Goal: Task Accomplishment & Management: Manage account settings

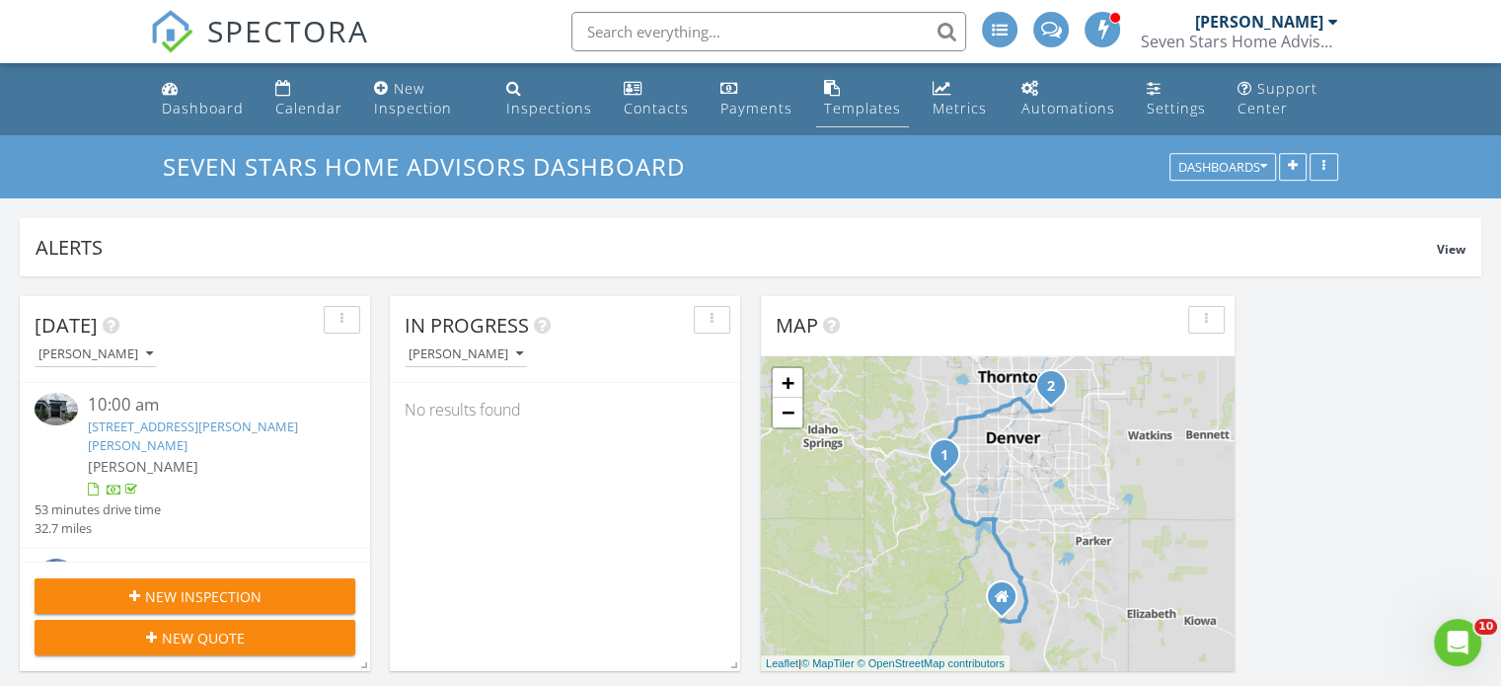
click at [828, 99] on div "Templates" at bounding box center [862, 108] width 77 height 19
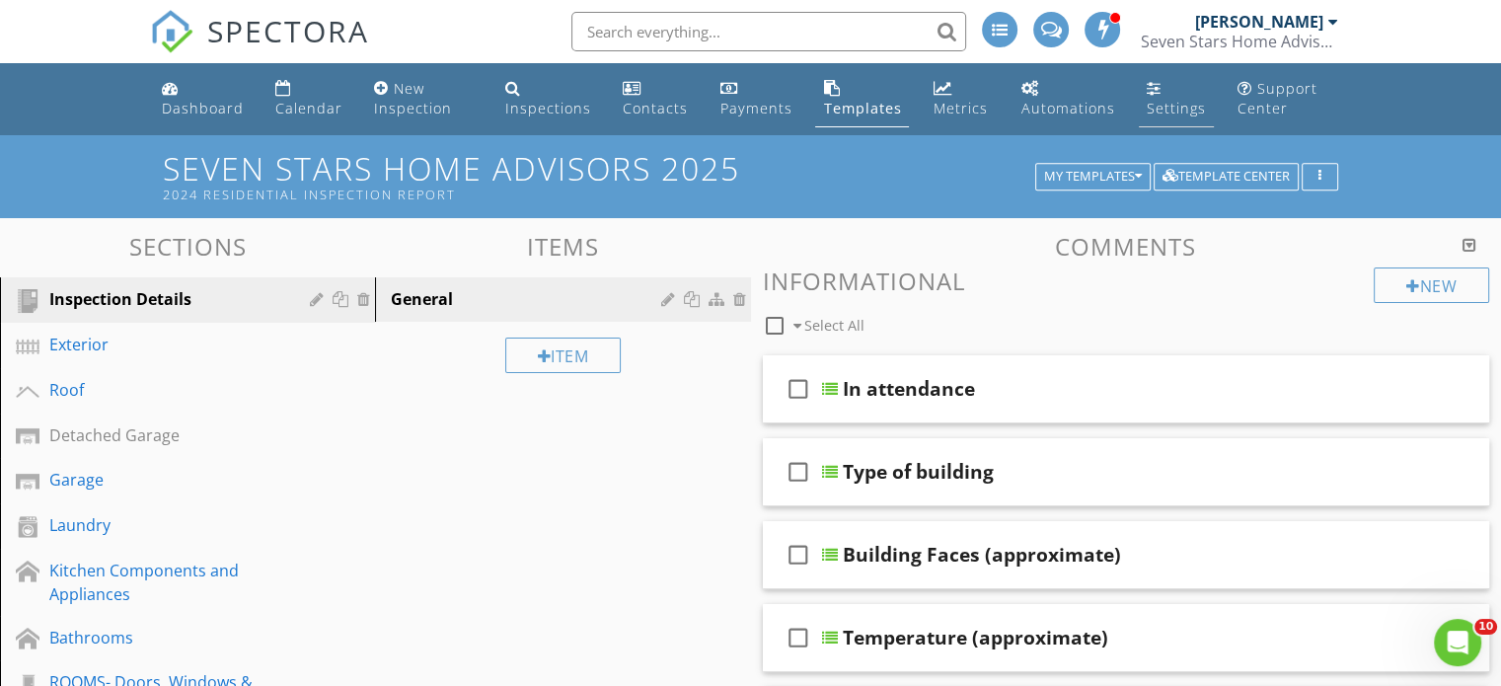
click at [1152, 94] on div "Settings" at bounding box center [1154, 88] width 15 height 16
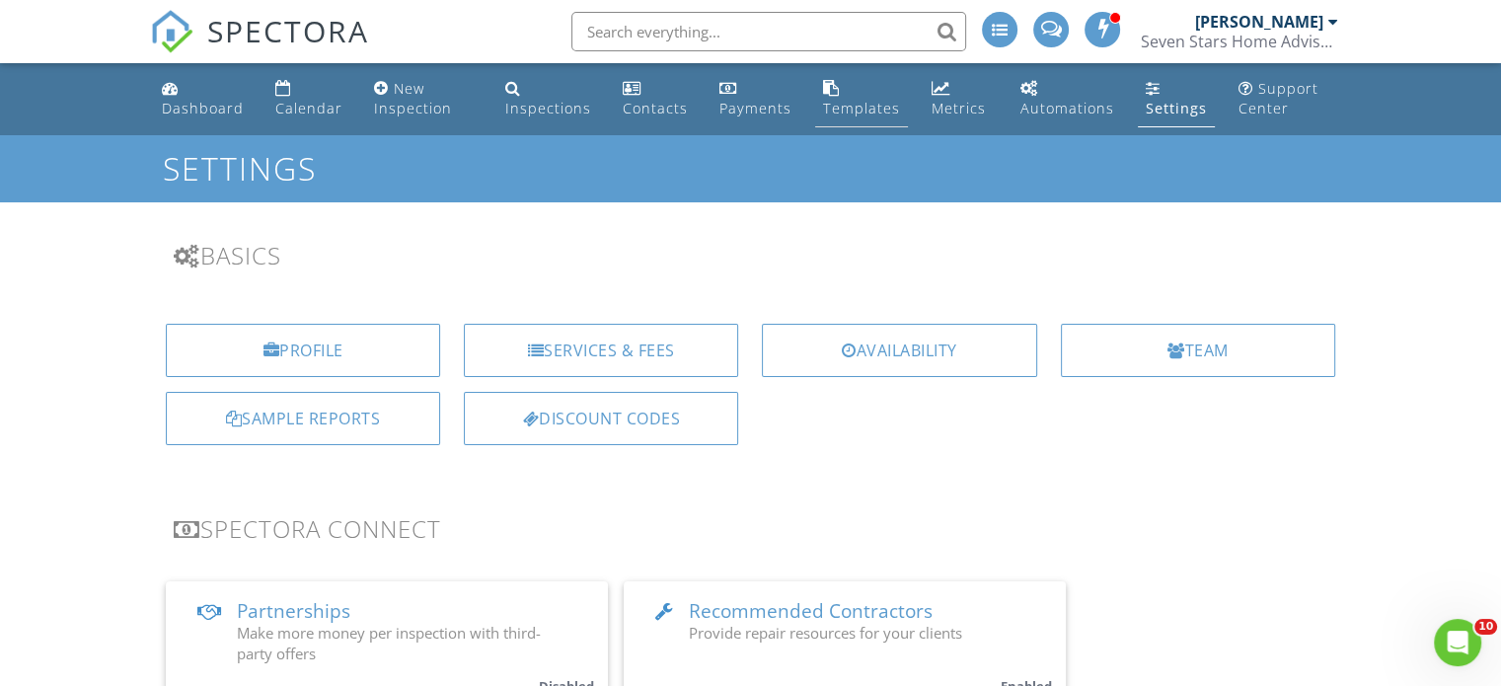
click at [841, 94] on link "Templates" at bounding box center [861, 99] width 93 height 56
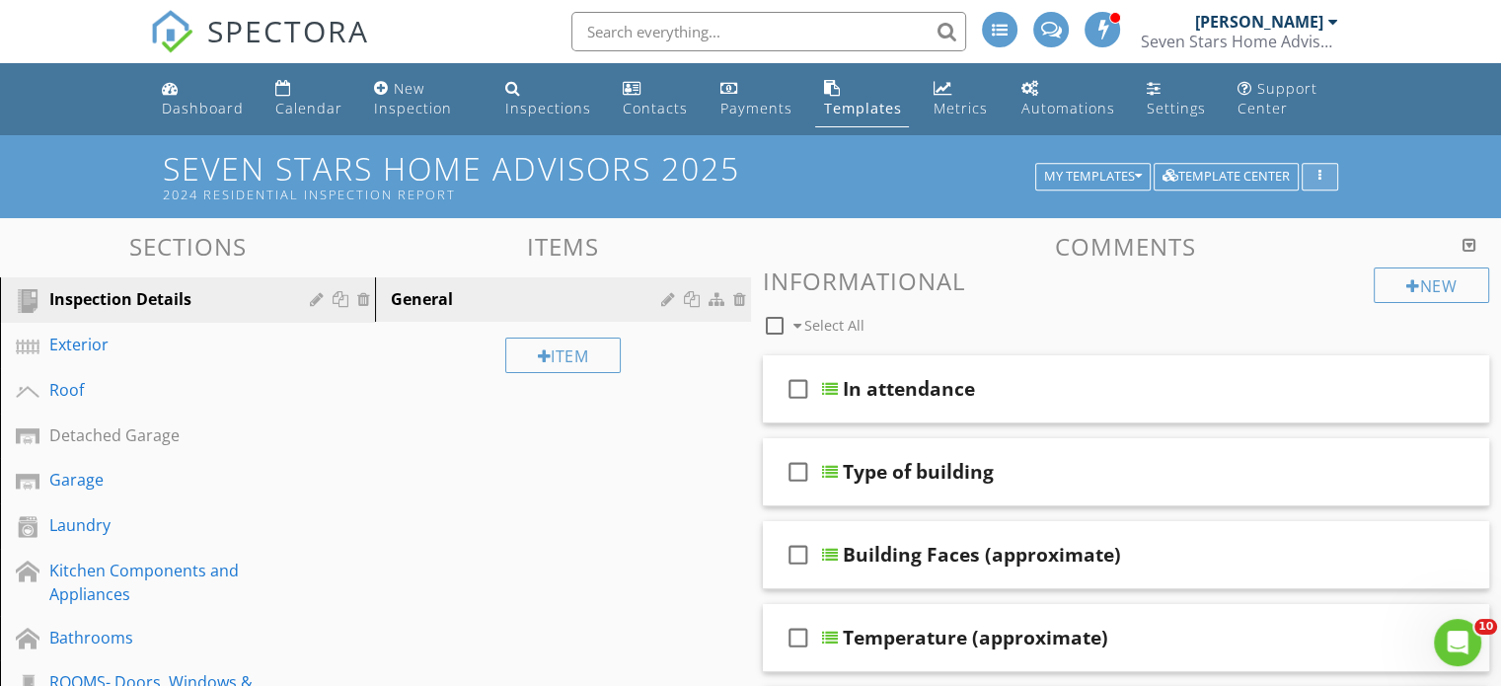
click at [1314, 177] on div "button" at bounding box center [1319, 177] width 19 height 14
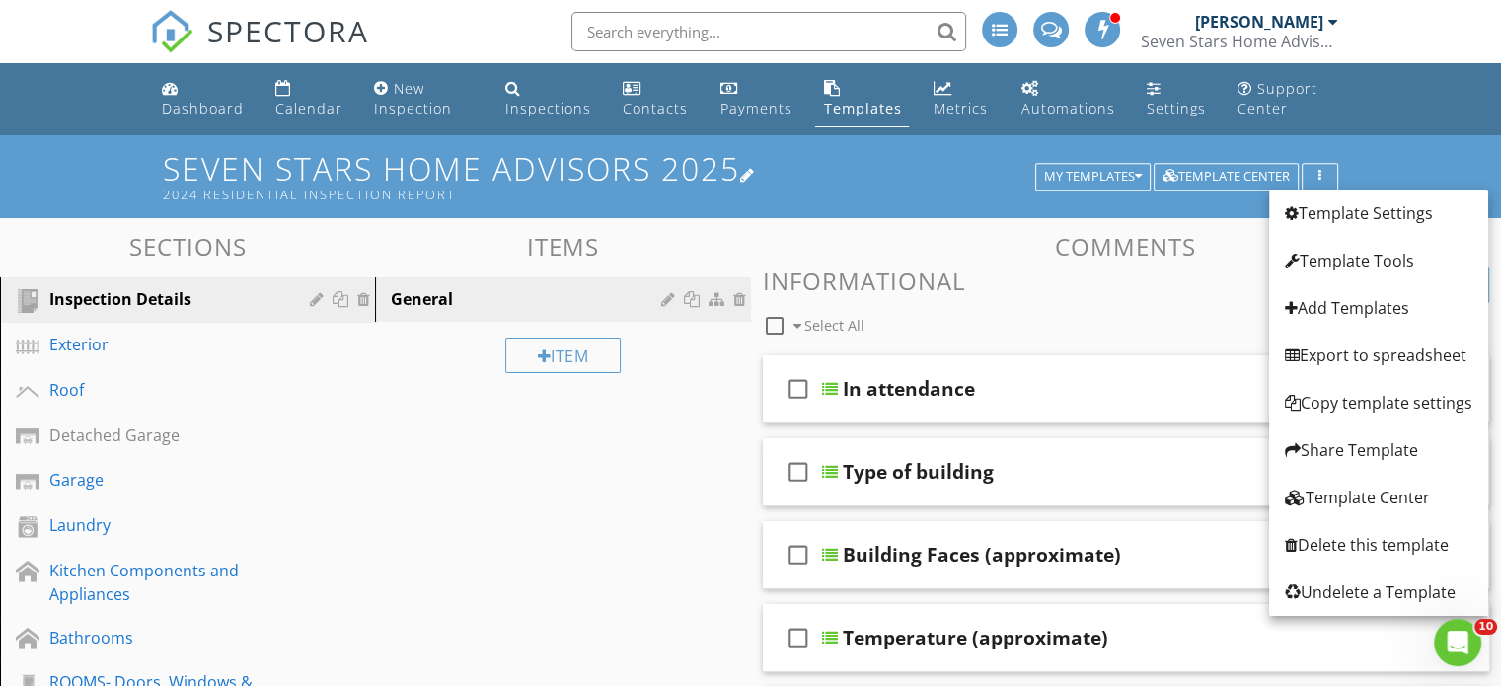
click at [756, 171] on div at bounding box center [748, 175] width 16 height 16
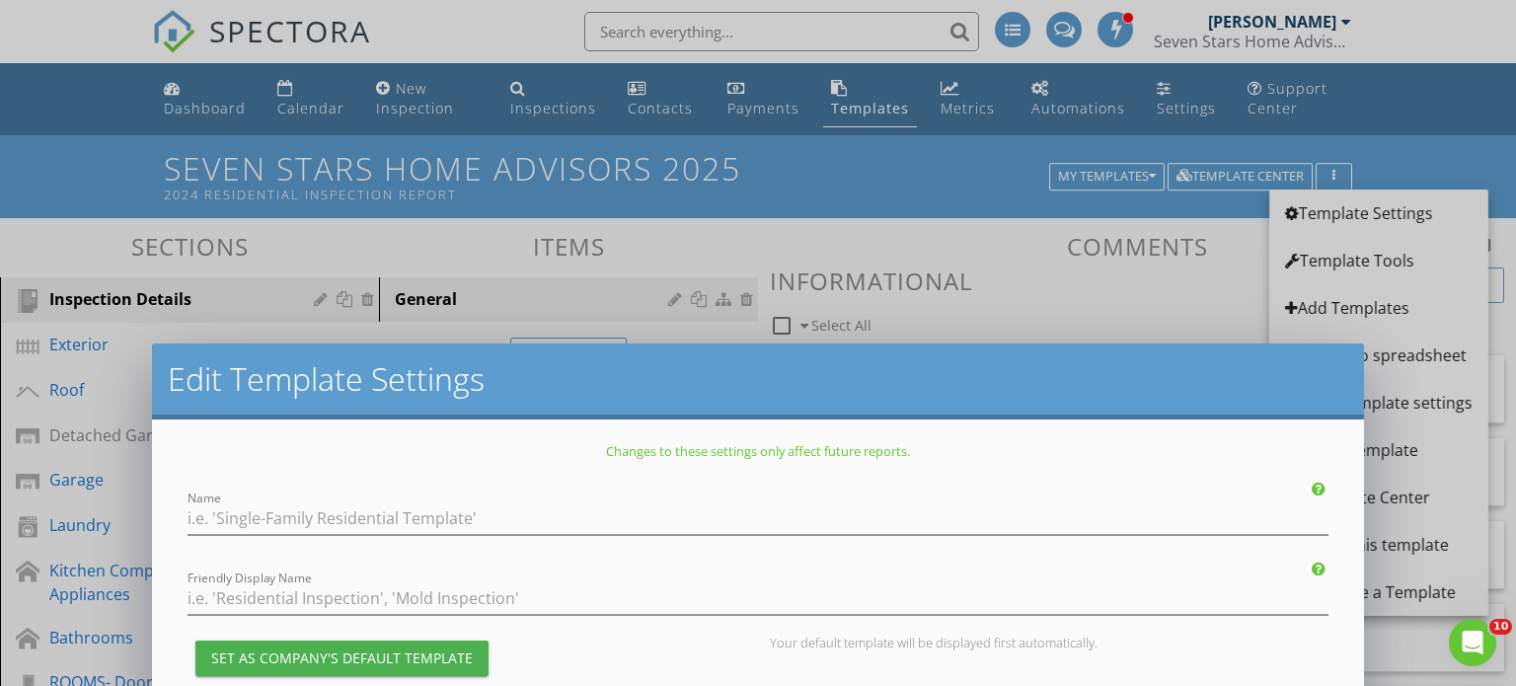
type input "Seven Stars Home Advisors 2025"
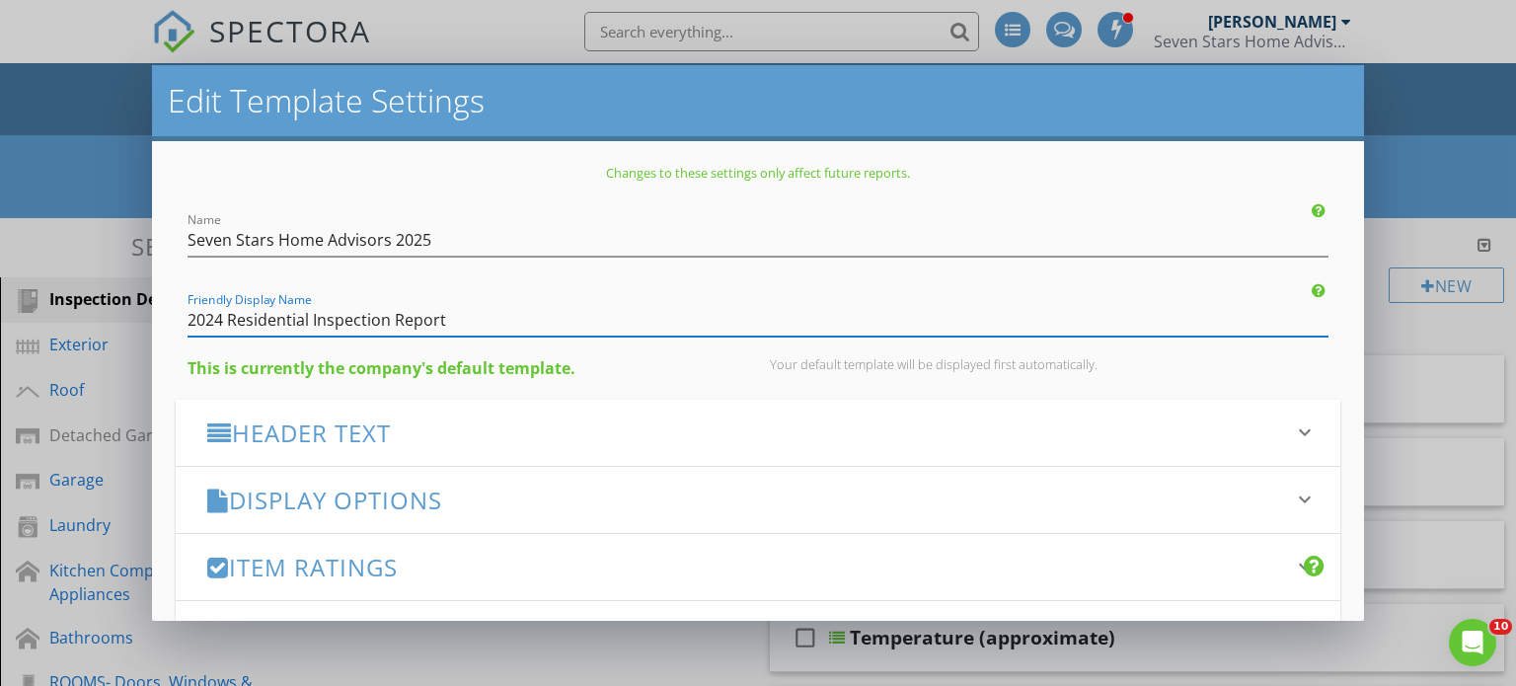
click at [218, 318] on input "2024 Residential Inspection Report" at bounding box center [758, 320] width 1142 height 33
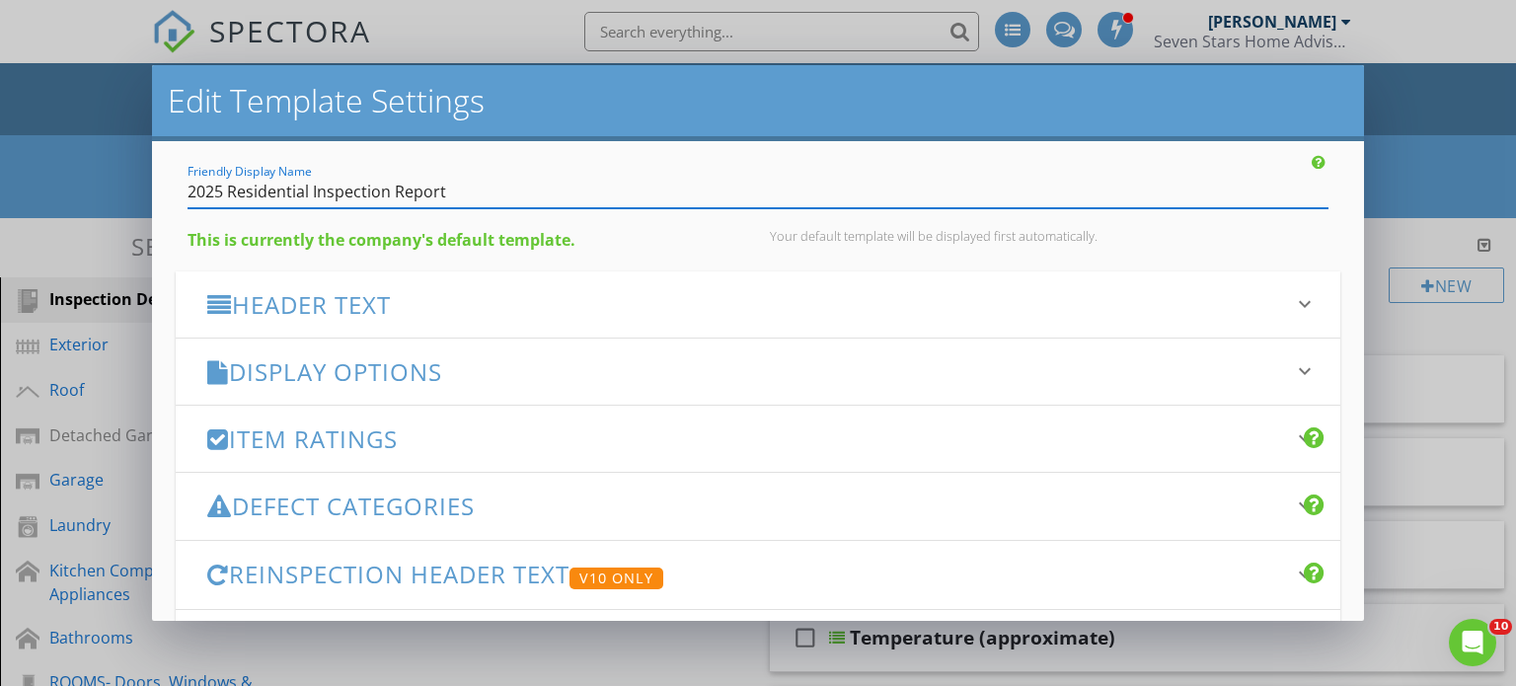
scroll to position [282, 0]
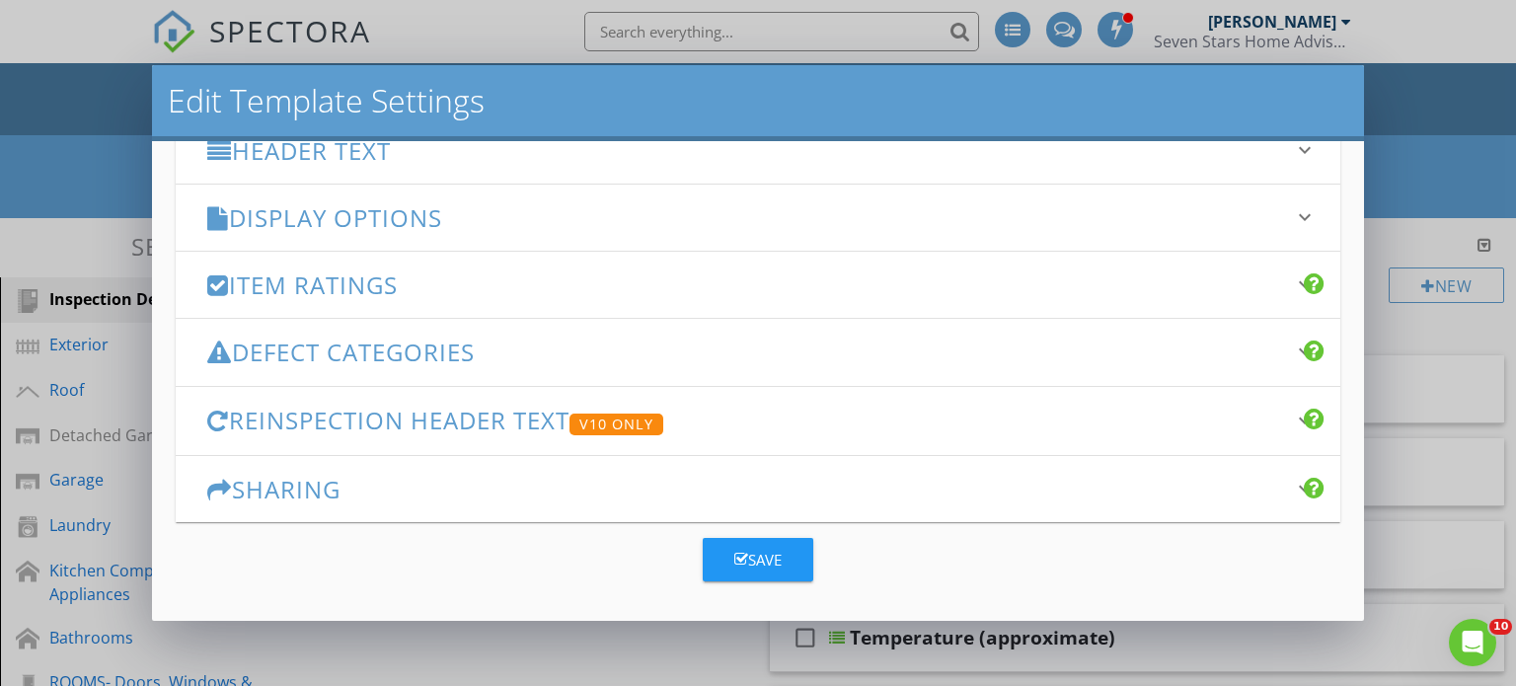
type input "2025 Residential Inspection Report"
click at [770, 558] on div "Save" at bounding box center [757, 560] width 47 height 23
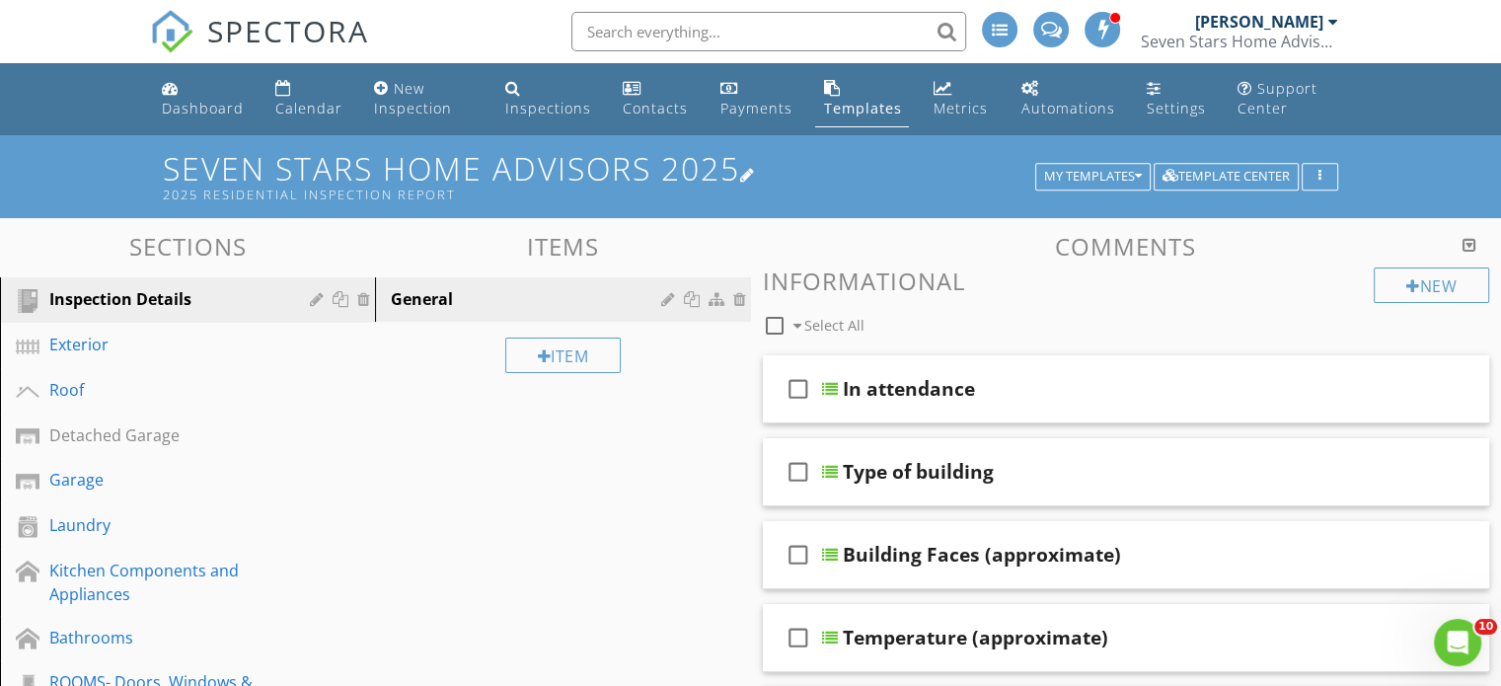
click at [860, 165] on h1 "Seven Stars Home Advisors 2025 2025 Residential Inspection Report" at bounding box center [750, 176] width 1175 height 50
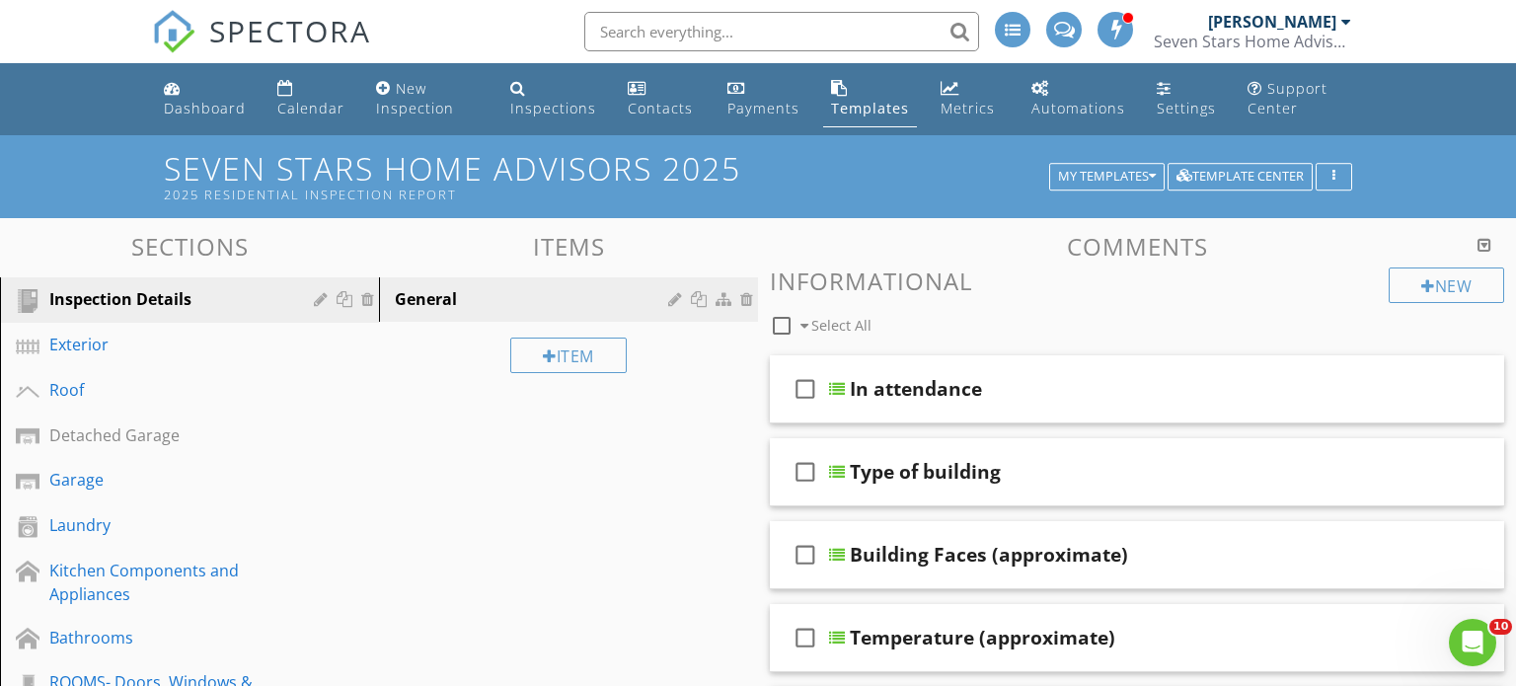
click at [1379, 169] on div at bounding box center [758, 343] width 1516 height 686
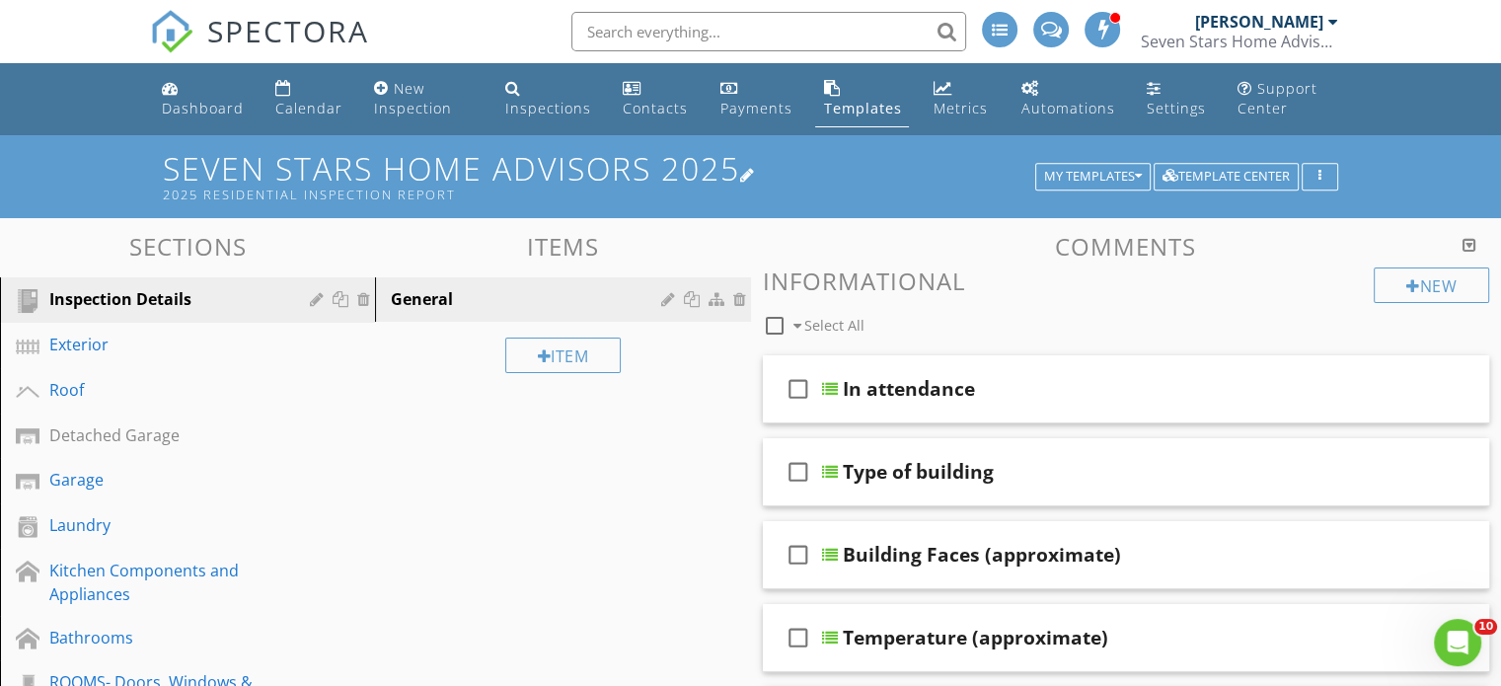
click at [896, 168] on h1 "Seven Stars Home Advisors 2025 2025 Residential Inspection Report" at bounding box center [750, 176] width 1175 height 50
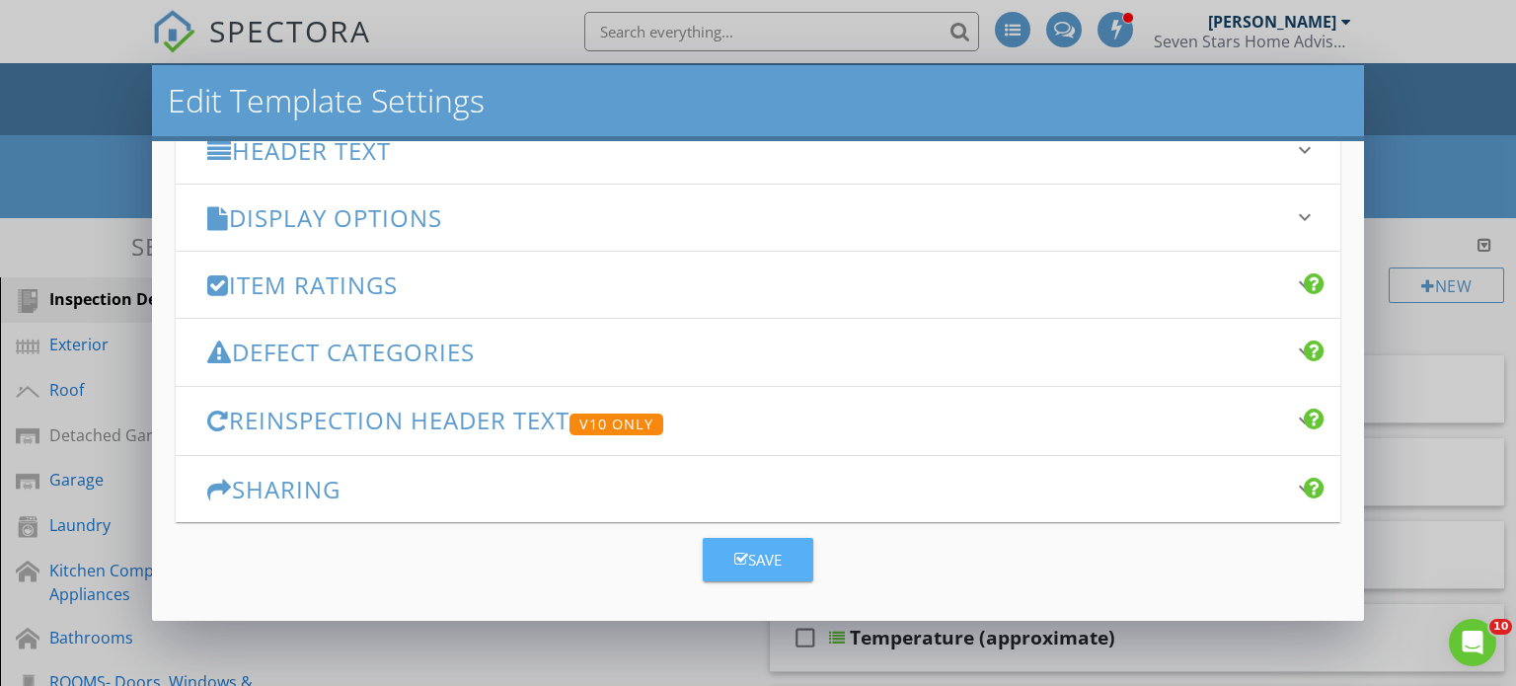
click at [767, 555] on div "Save" at bounding box center [757, 560] width 47 height 23
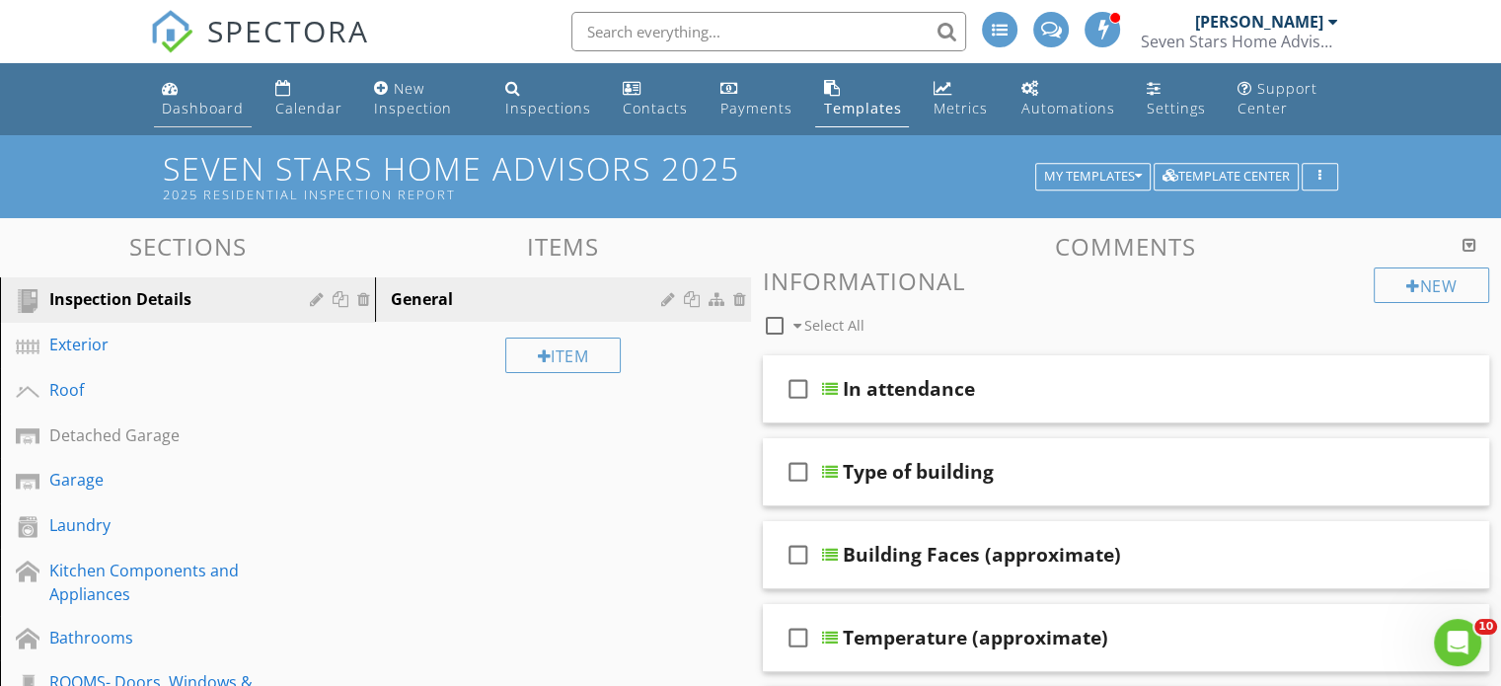
click at [184, 90] on link "Dashboard" at bounding box center [203, 99] width 98 height 56
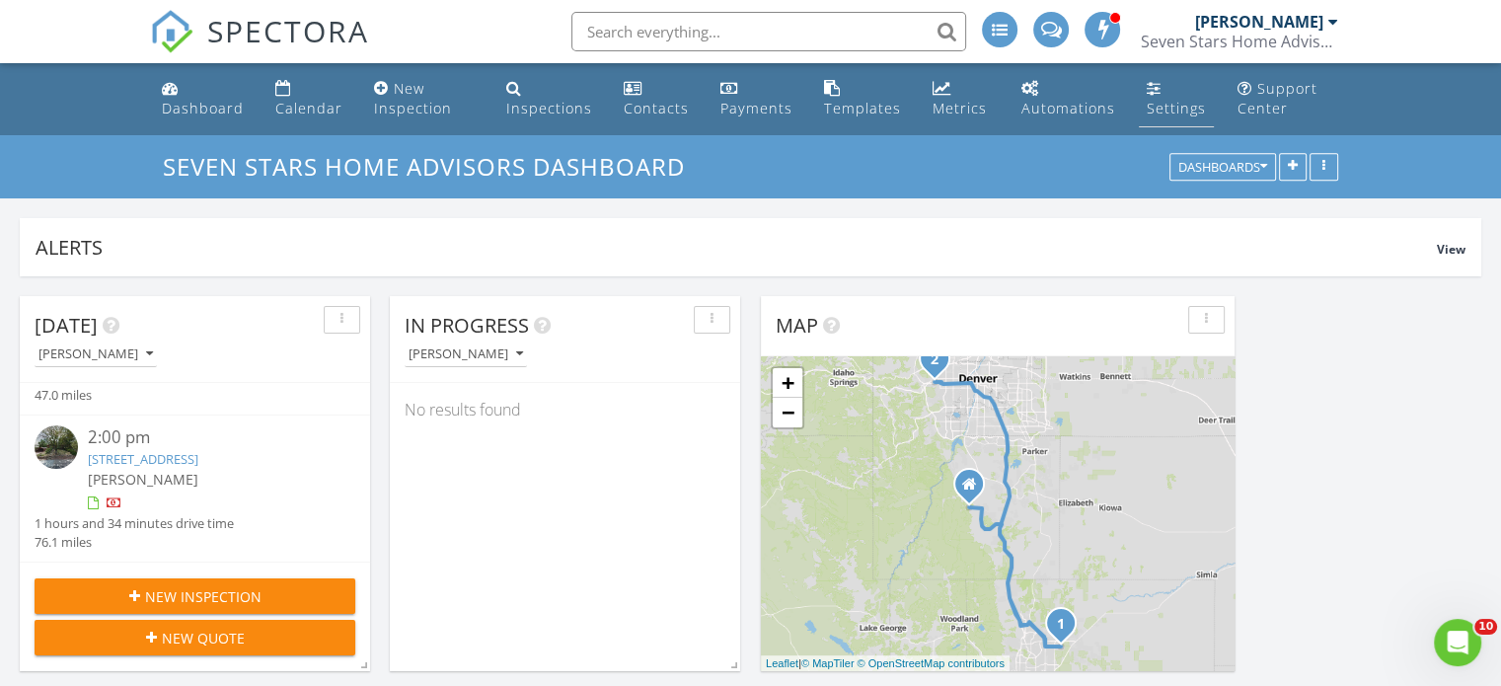
click at [1174, 102] on div "Settings" at bounding box center [1176, 108] width 59 height 19
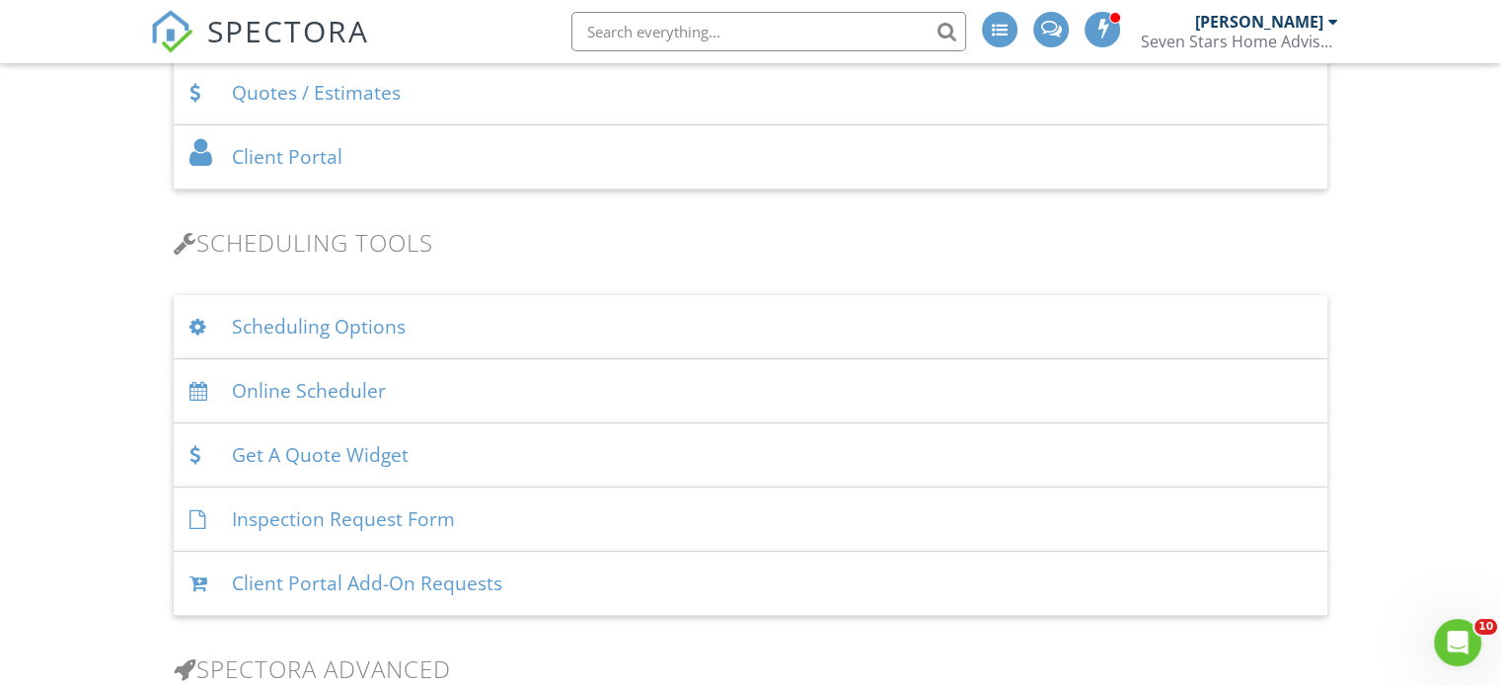
scroll to position [1184, 0]
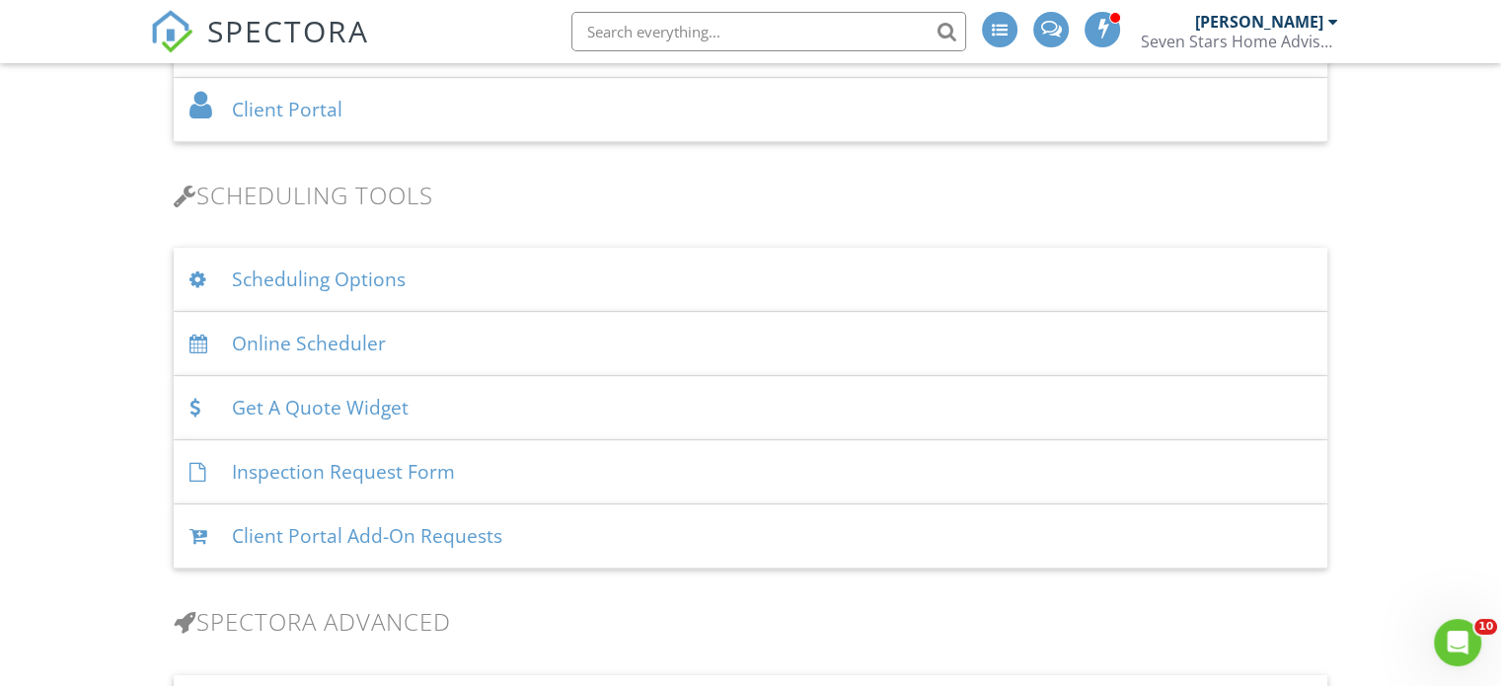
click at [533, 279] on div "Scheduling Options" at bounding box center [750, 280] width 1153 height 64
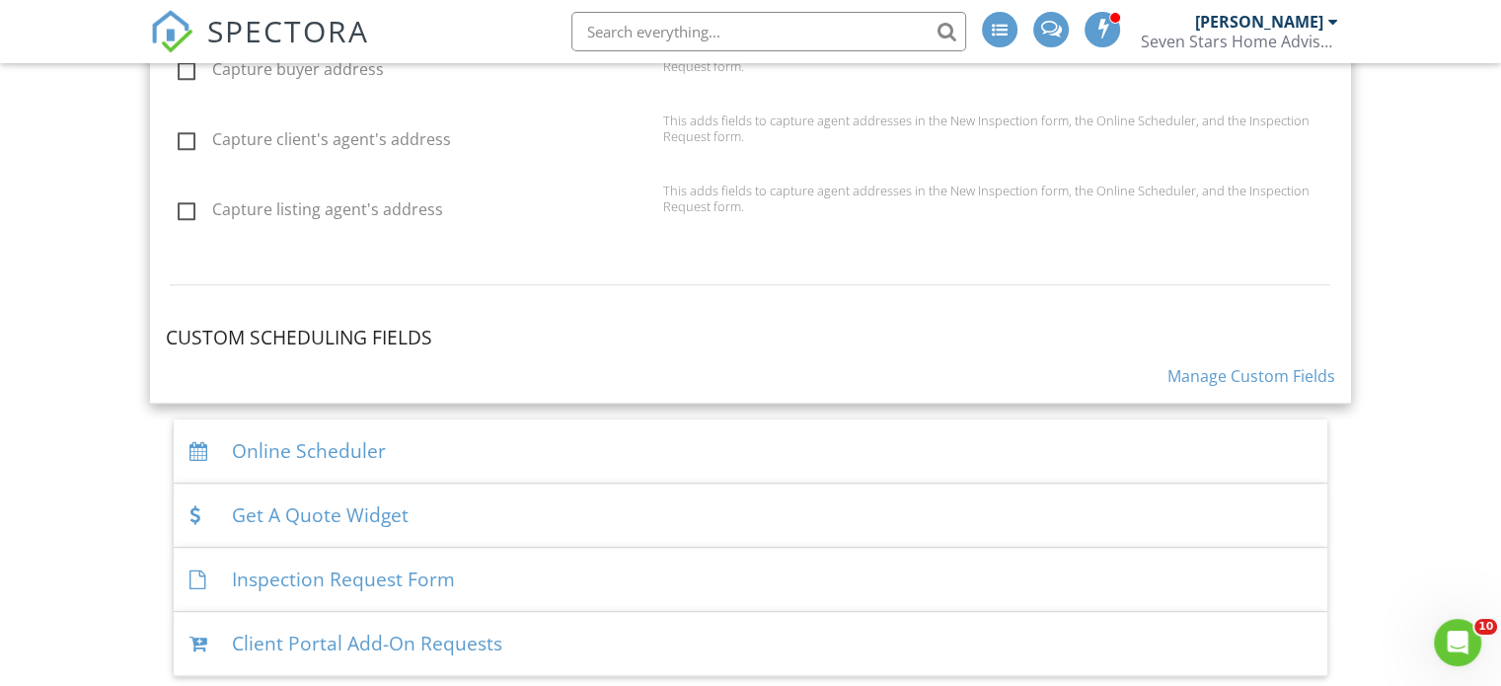
scroll to position [1973, 0]
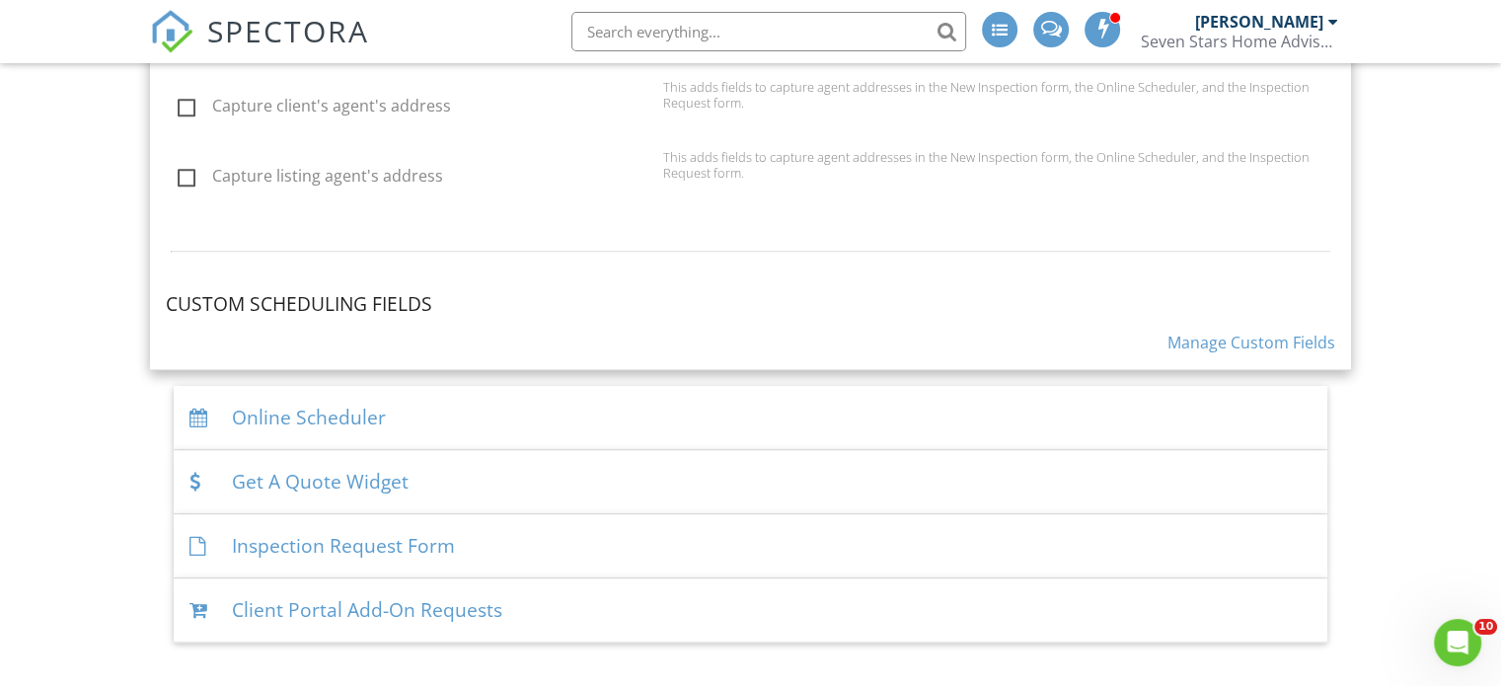
click at [582, 603] on div "Client Portal Add-On Requests" at bounding box center [750, 610] width 1153 height 64
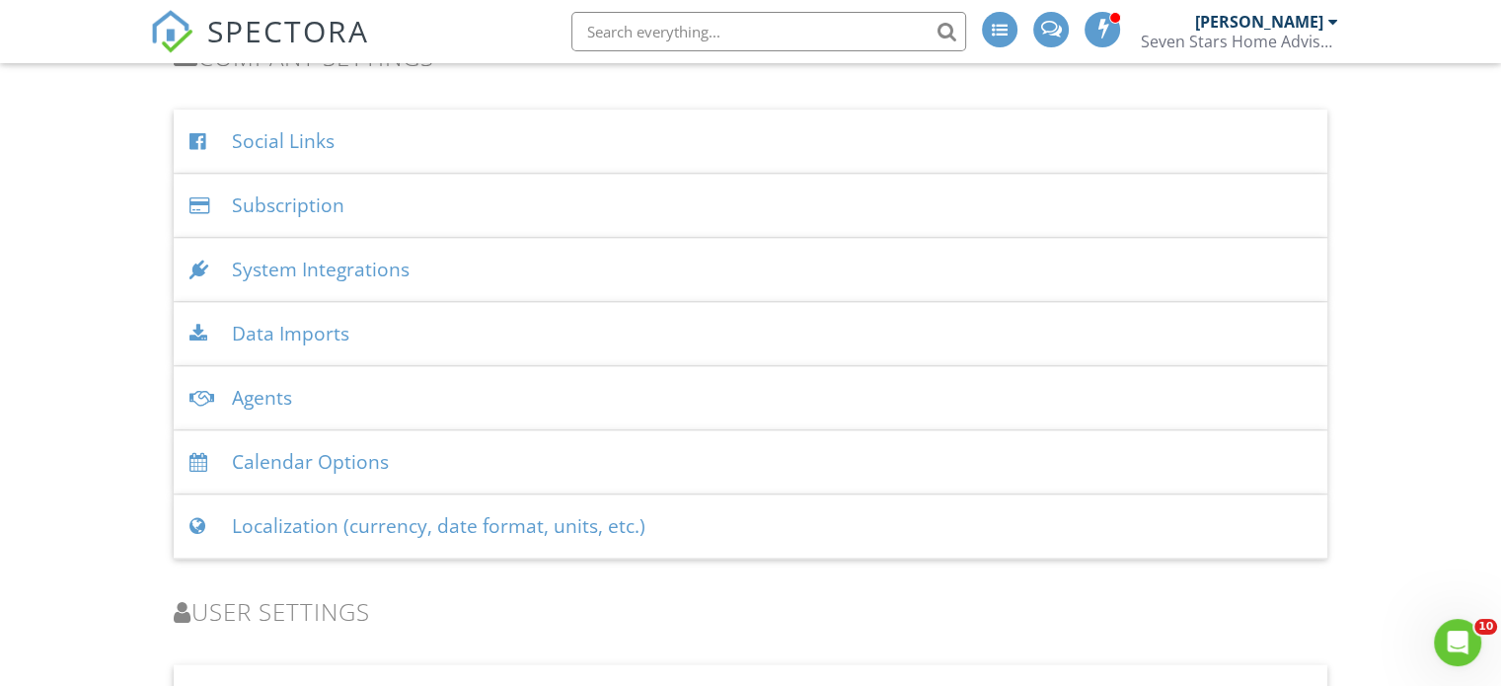
scroll to position [3106, 0]
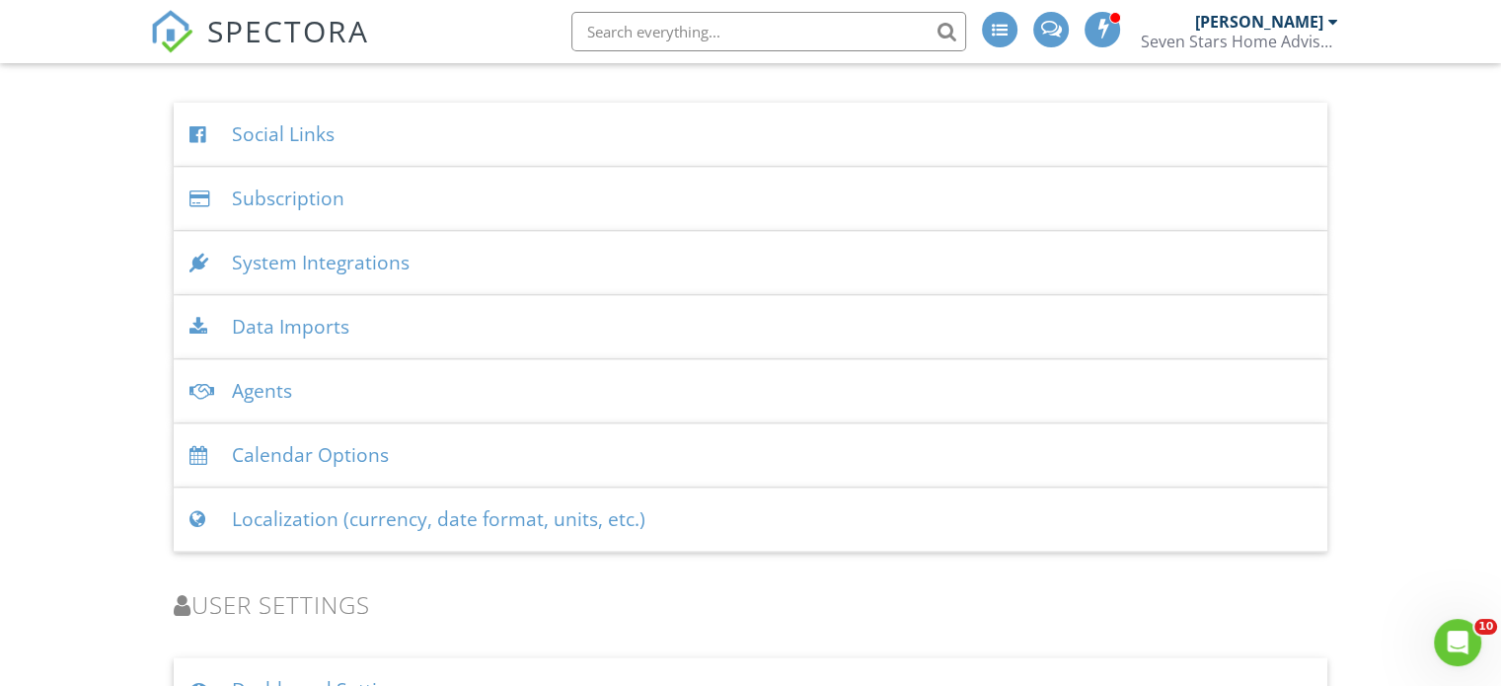
click at [427, 374] on div "Agents" at bounding box center [750, 391] width 1153 height 64
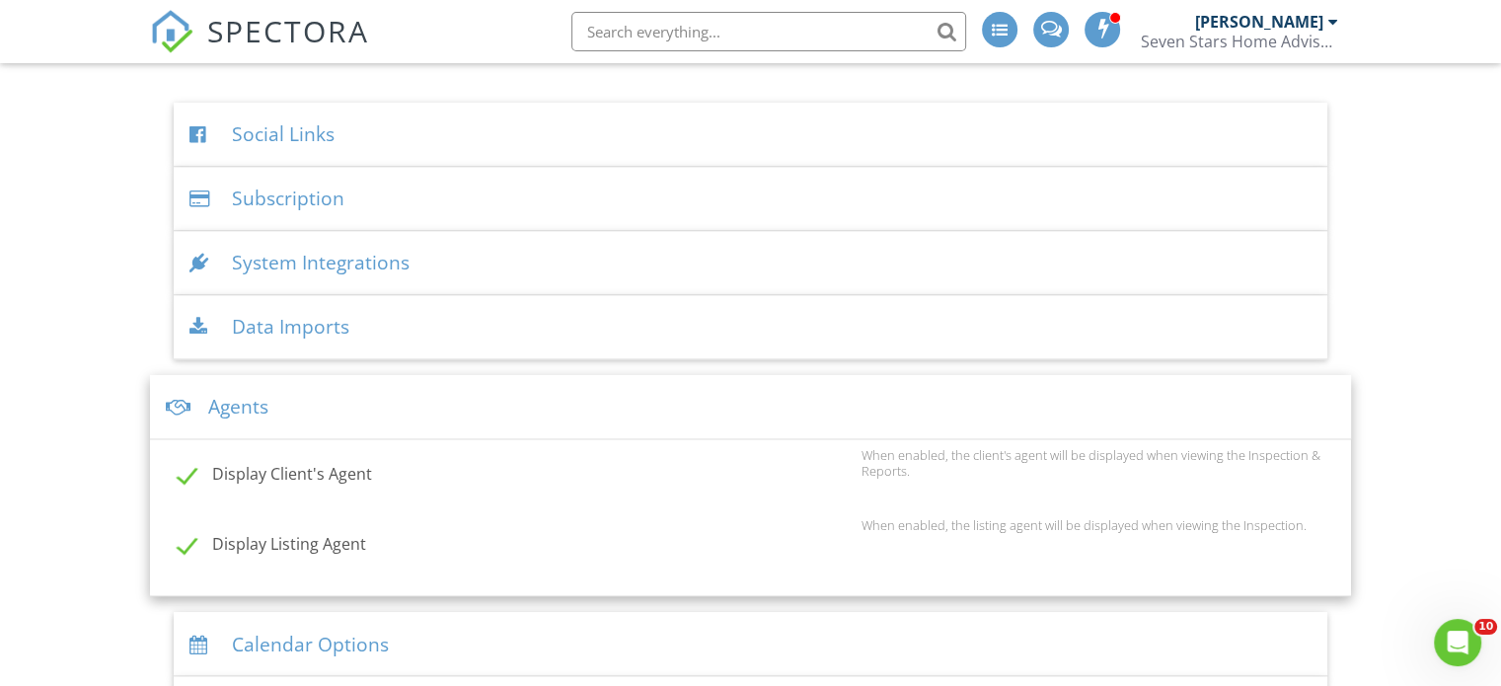
click at [443, 388] on div "Agents" at bounding box center [750, 407] width 1201 height 64
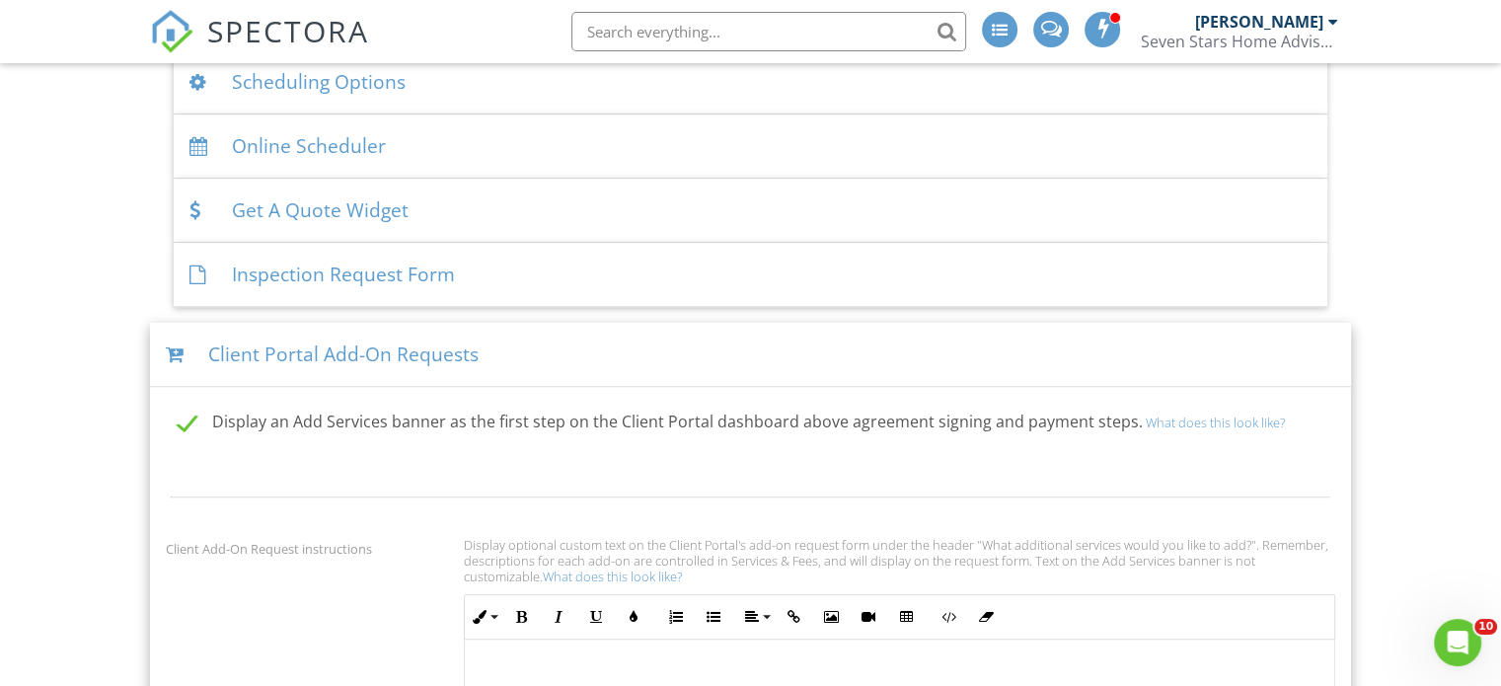
scroll to position [1368, 0]
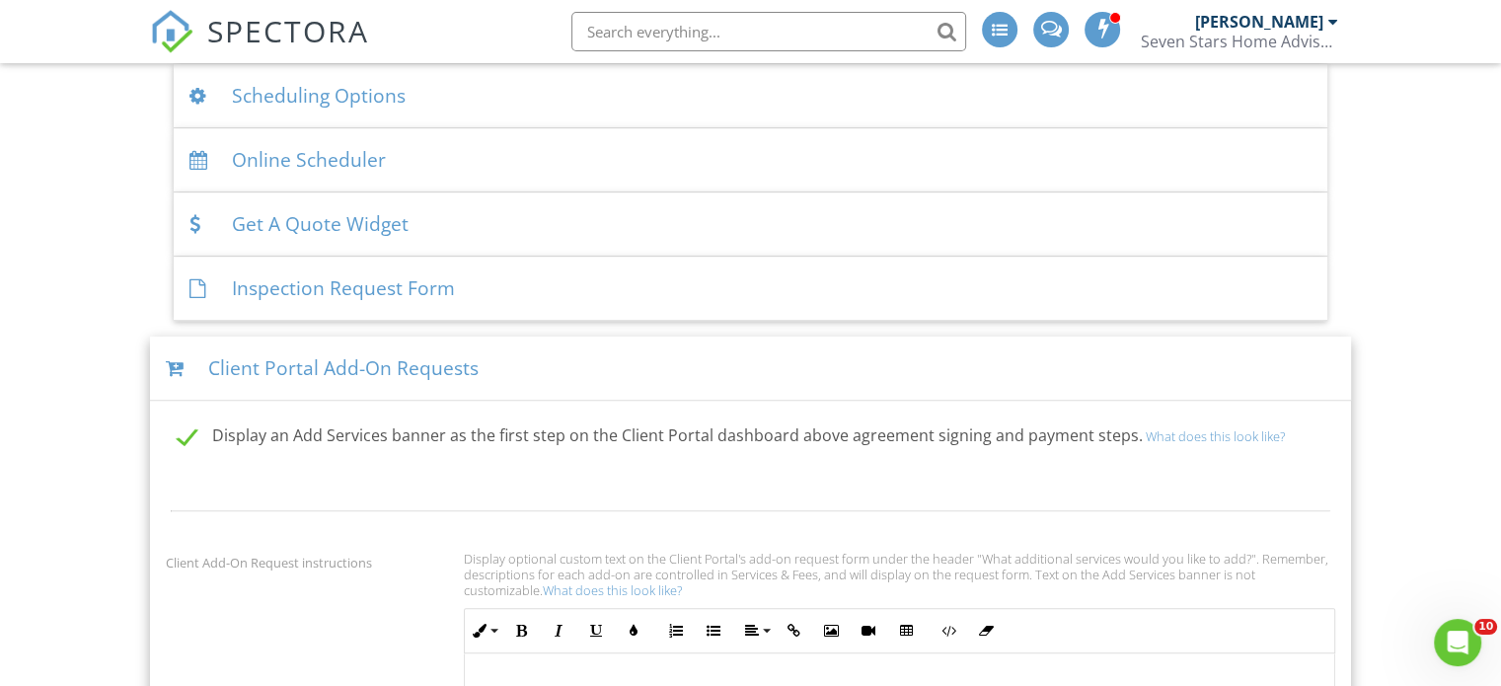
click at [625, 358] on div "Client Portal Add-On Requests" at bounding box center [750, 368] width 1201 height 64
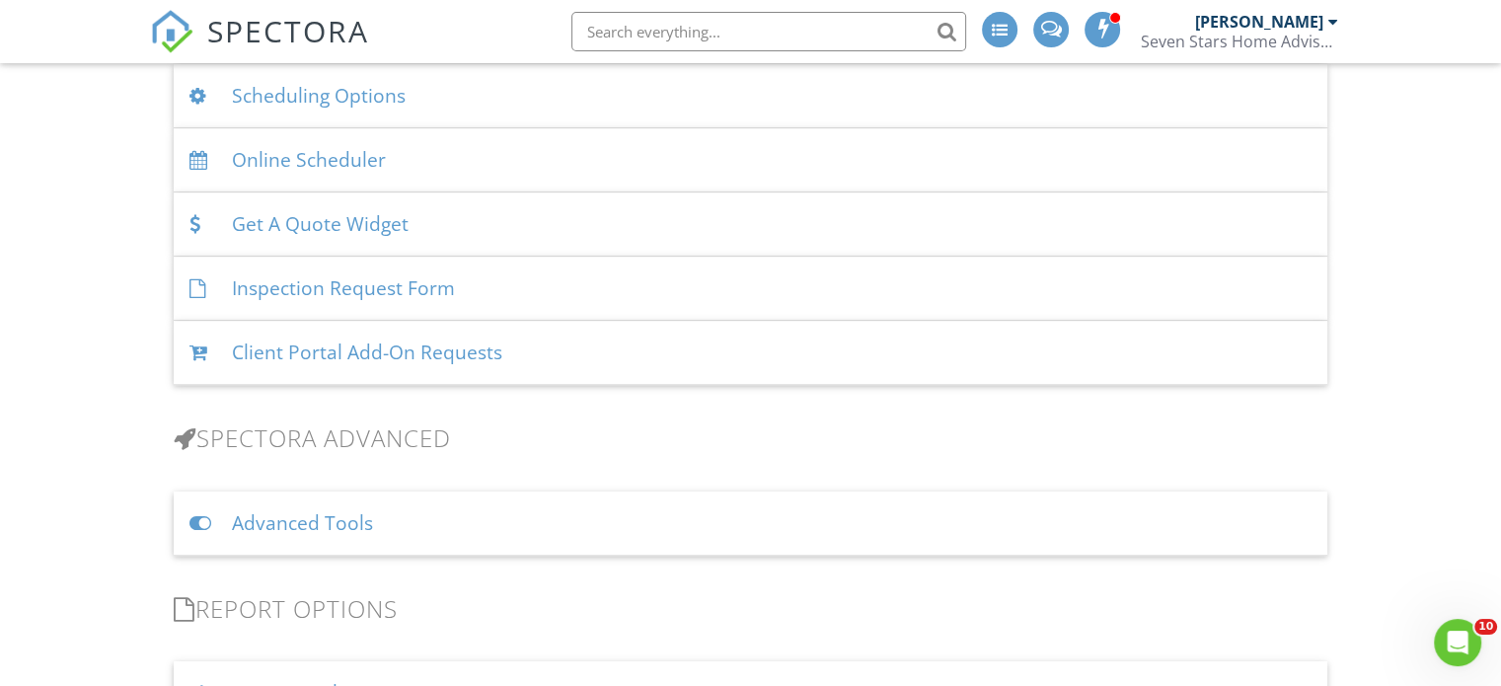
scroll to position [1269, 0]
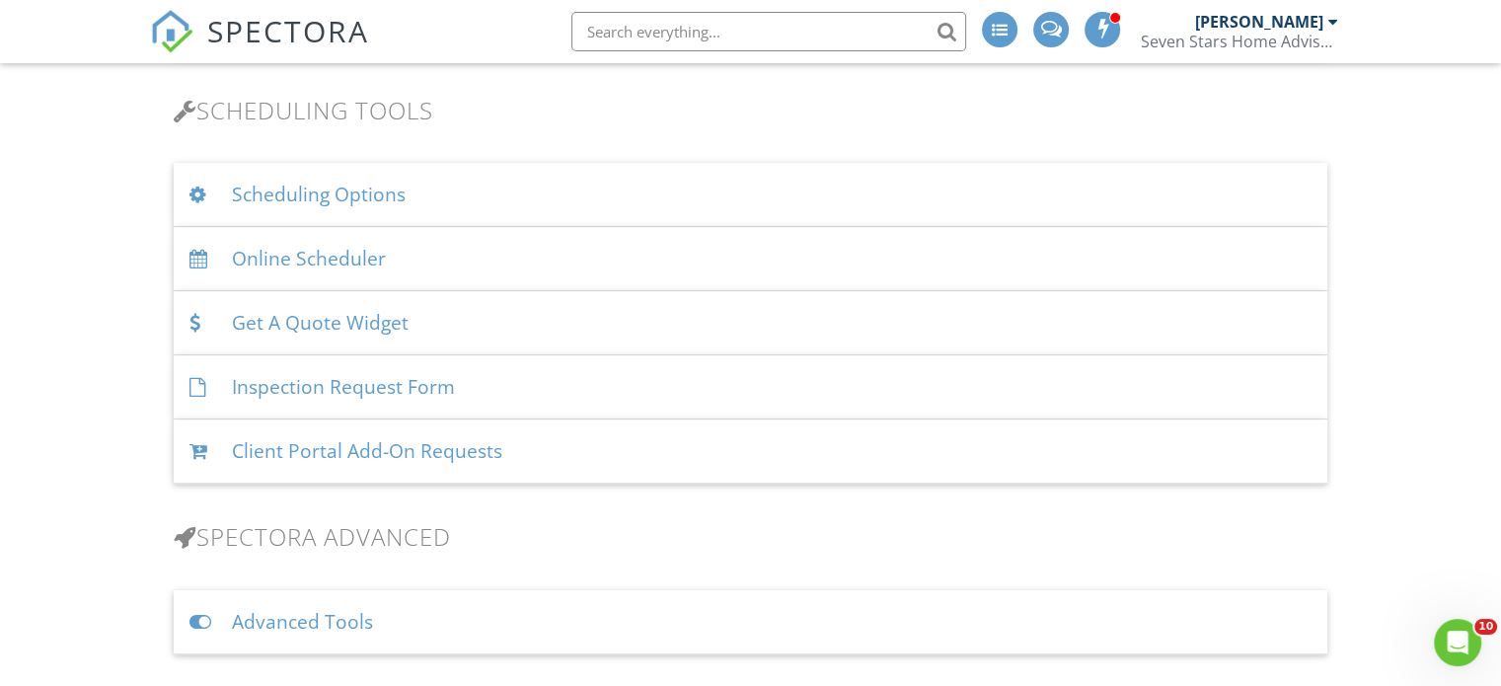
click at [568, 385] on div "Inspection Request Form" at bounding box center [750, 387] width 1153 height 64
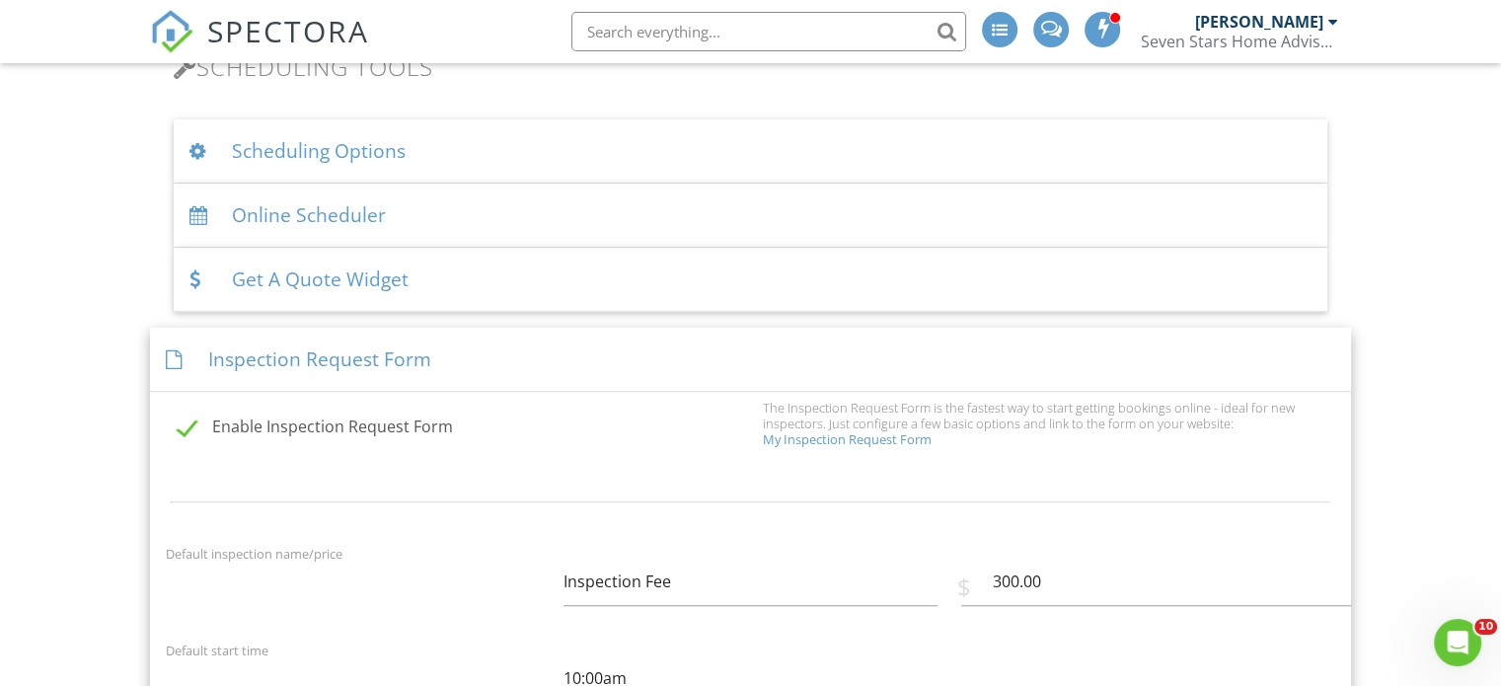
scroll to position [1269, 0]
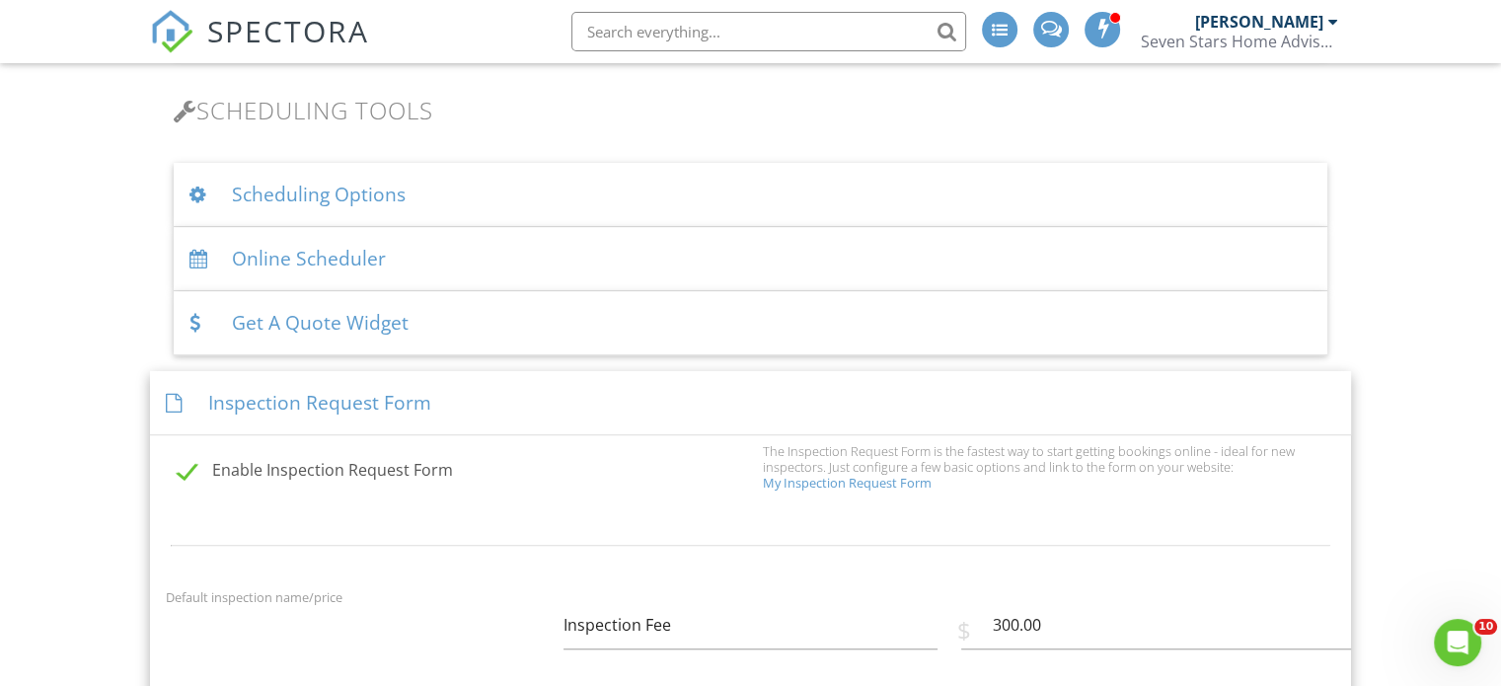
click at [539, 394] on div "Inspection Request Form" at bounding box center [750, 403] width 1201 height 64
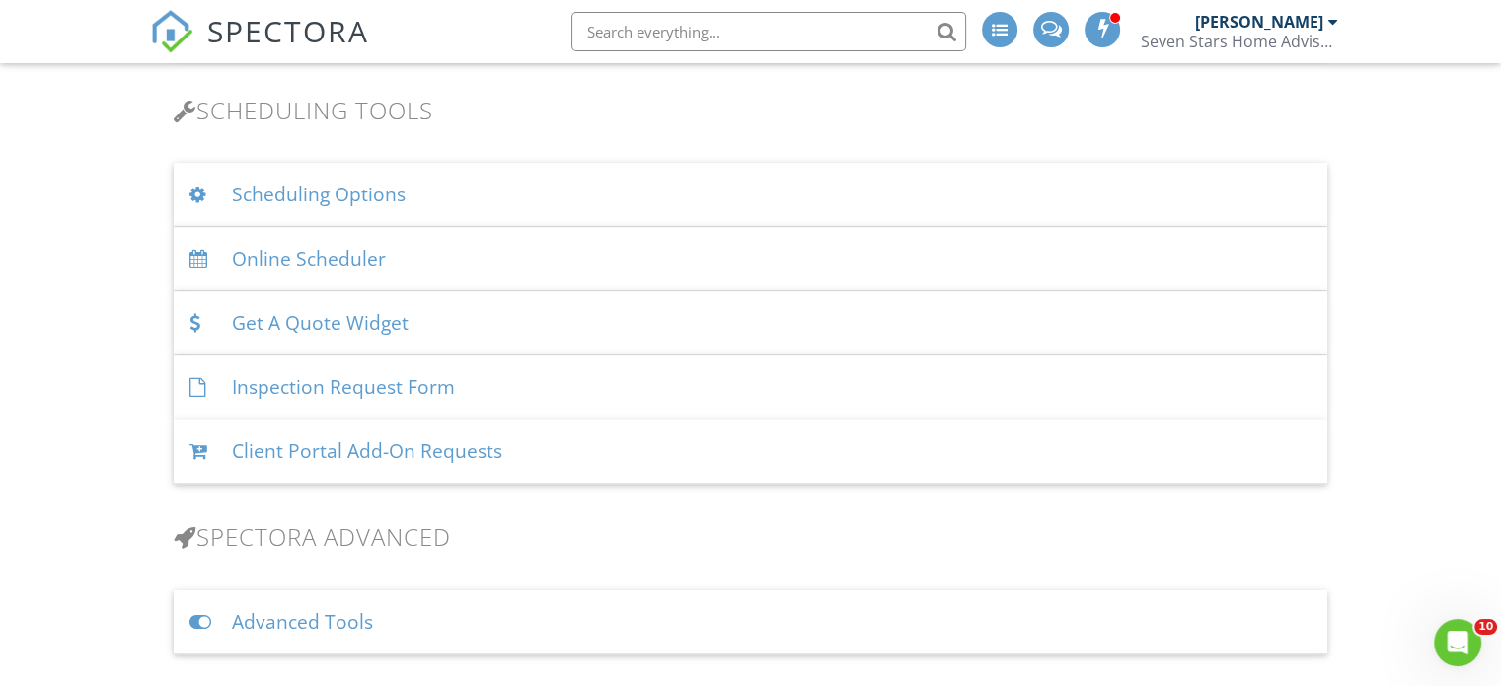
click at [574, 188] on div "Scheduling Options" at bounding box center [750, 195] width 1153 height 64
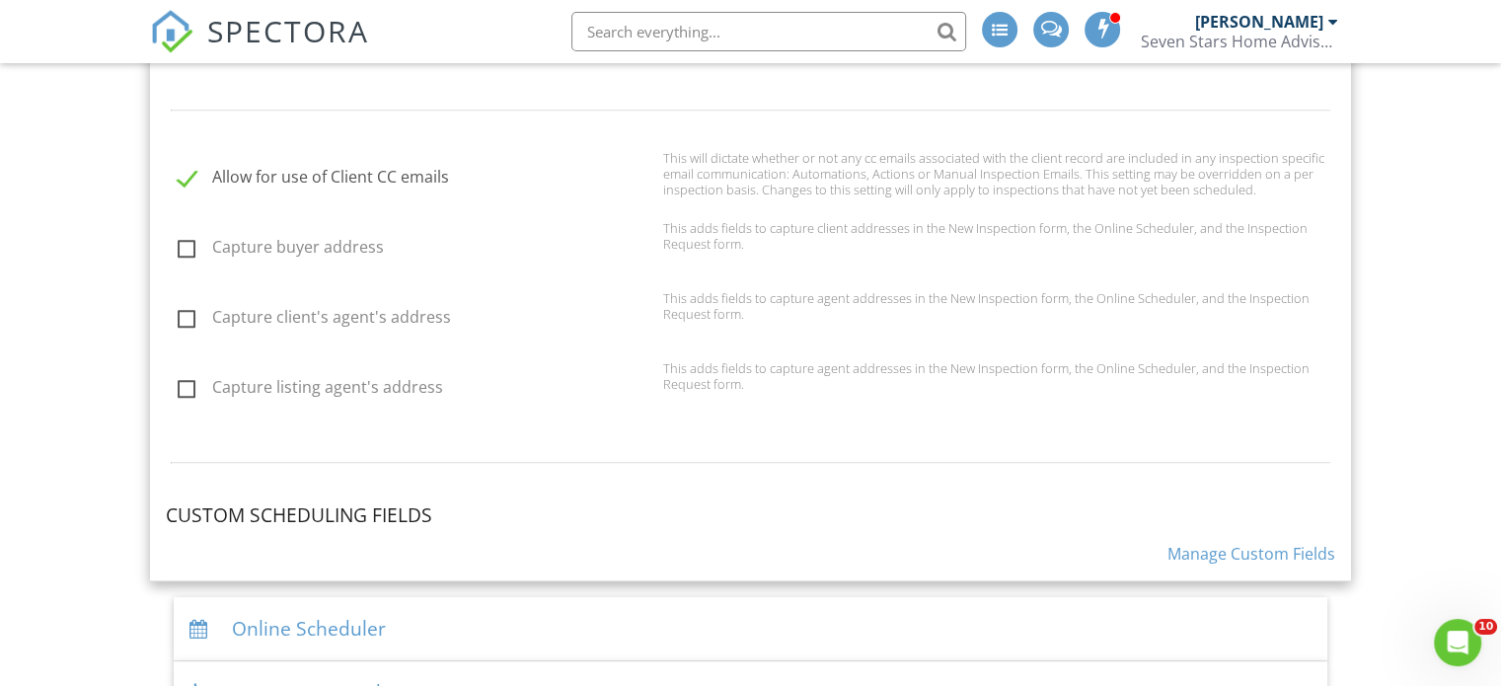
scroll to position [1861, 0]
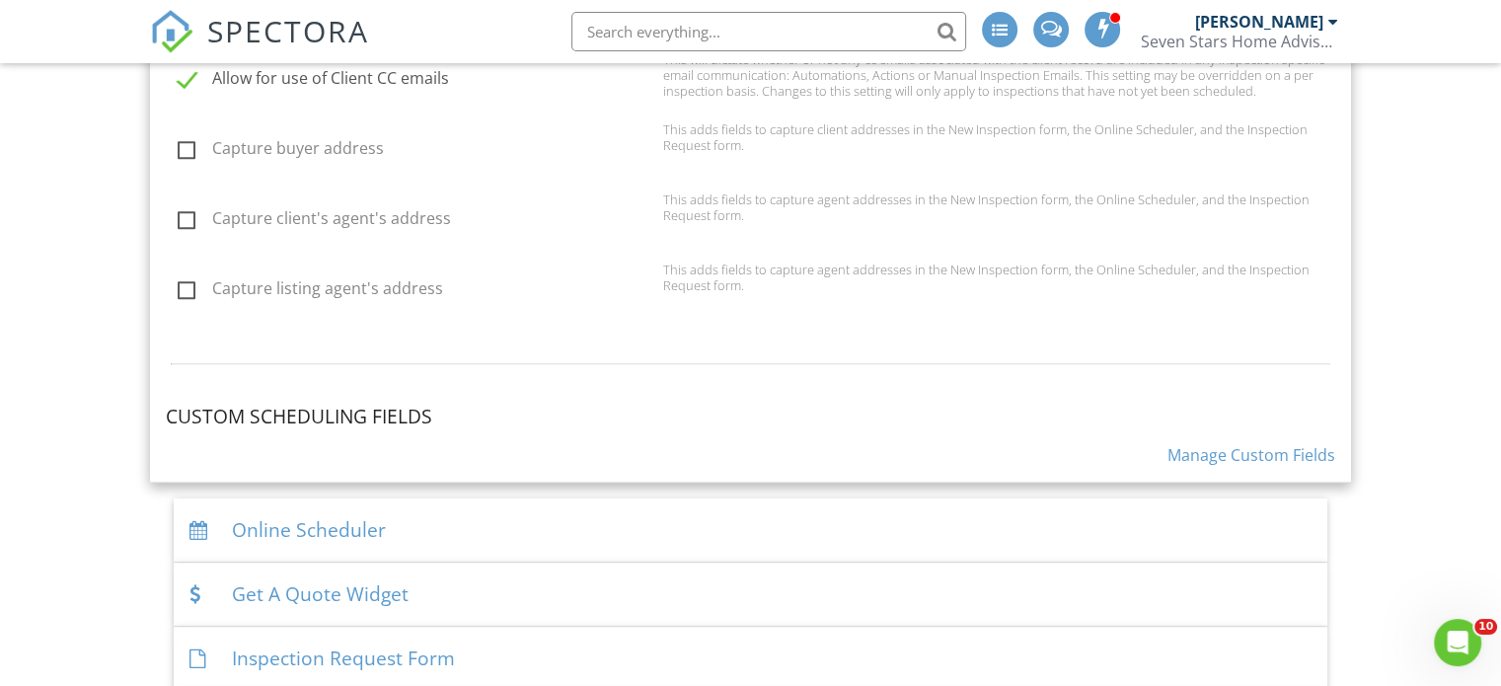
click at [1285, 449] on link "Manage Custom Fields" at bounding box center [1251, 455] width 168 height 22
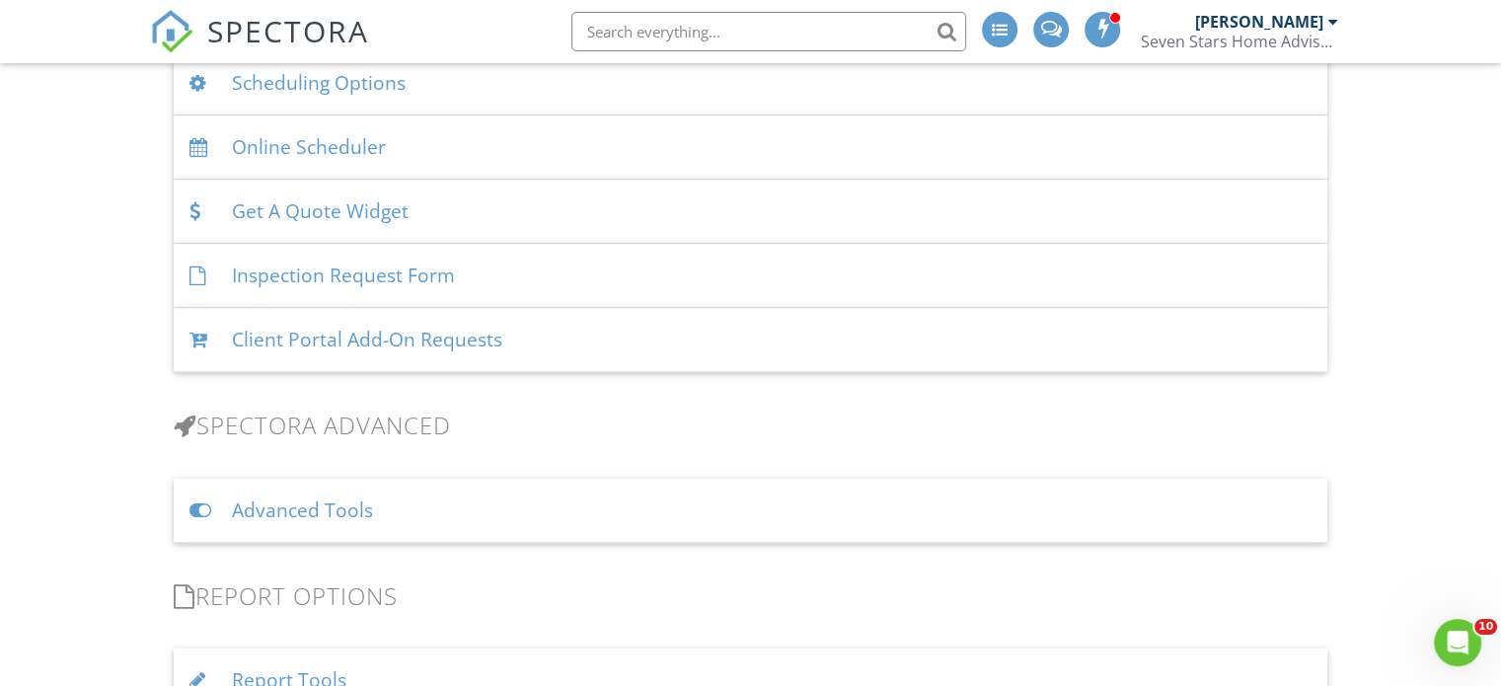
scroll to position [1381, 0]
click at [462, 153] on div "Online Scheduler" at bounding box center [750, 146] width 1153 height 64
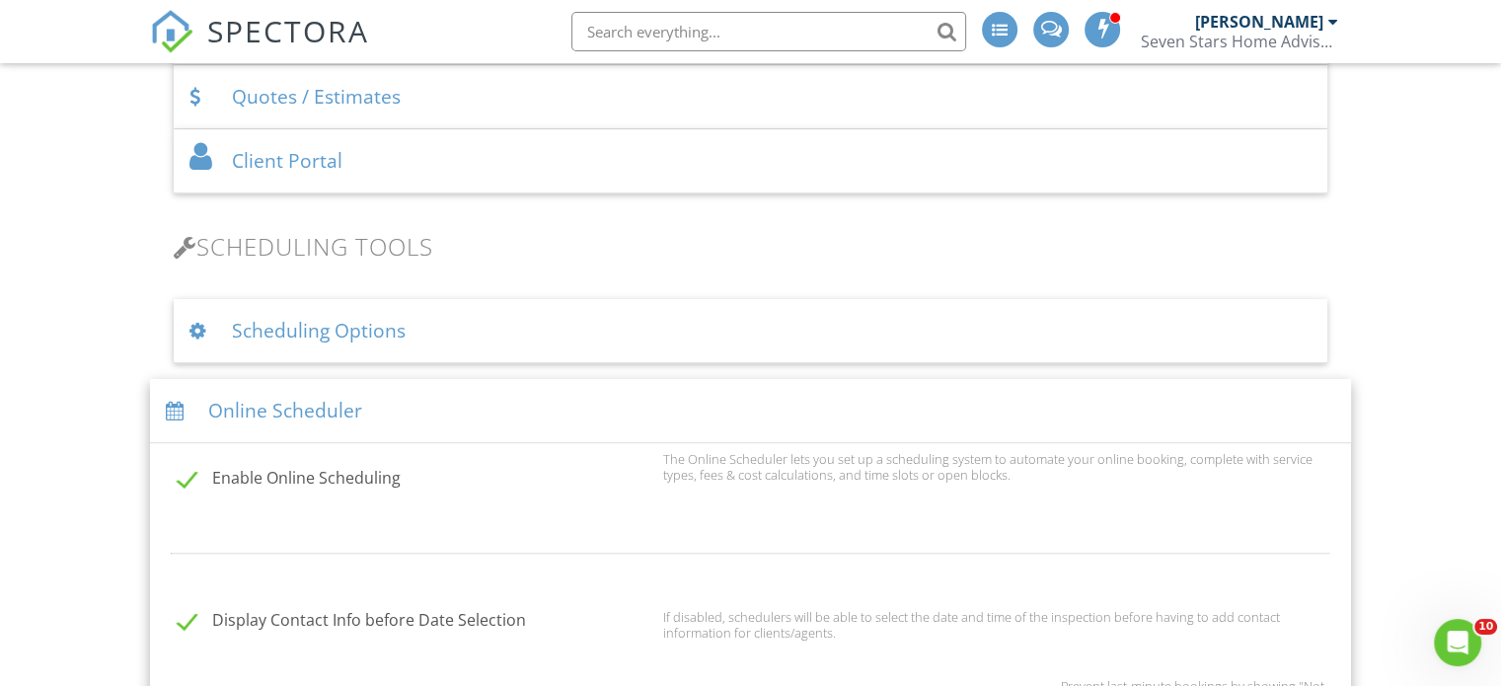
scroll to position [1085, 0]
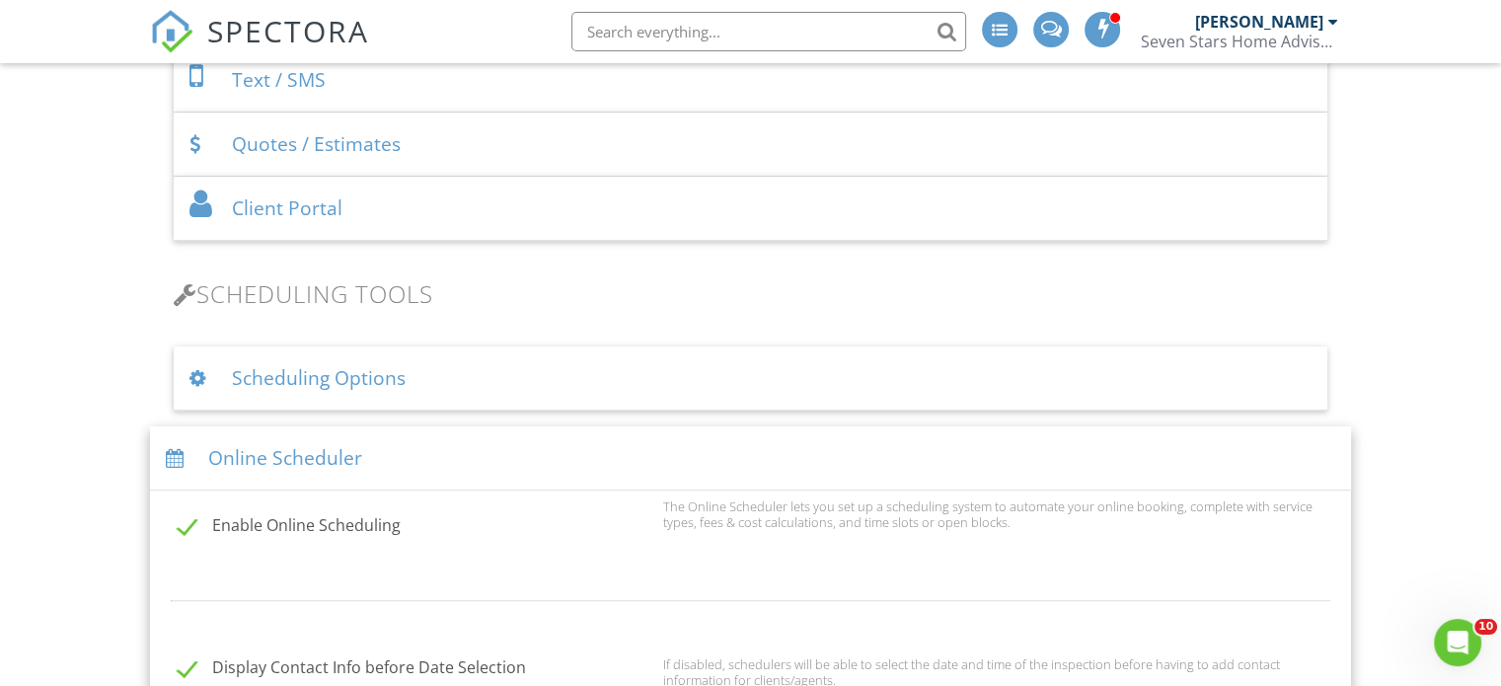
click at [525, 441] on div "Online Scheduler" at bounding box center [750, 458] width 1201 height 64
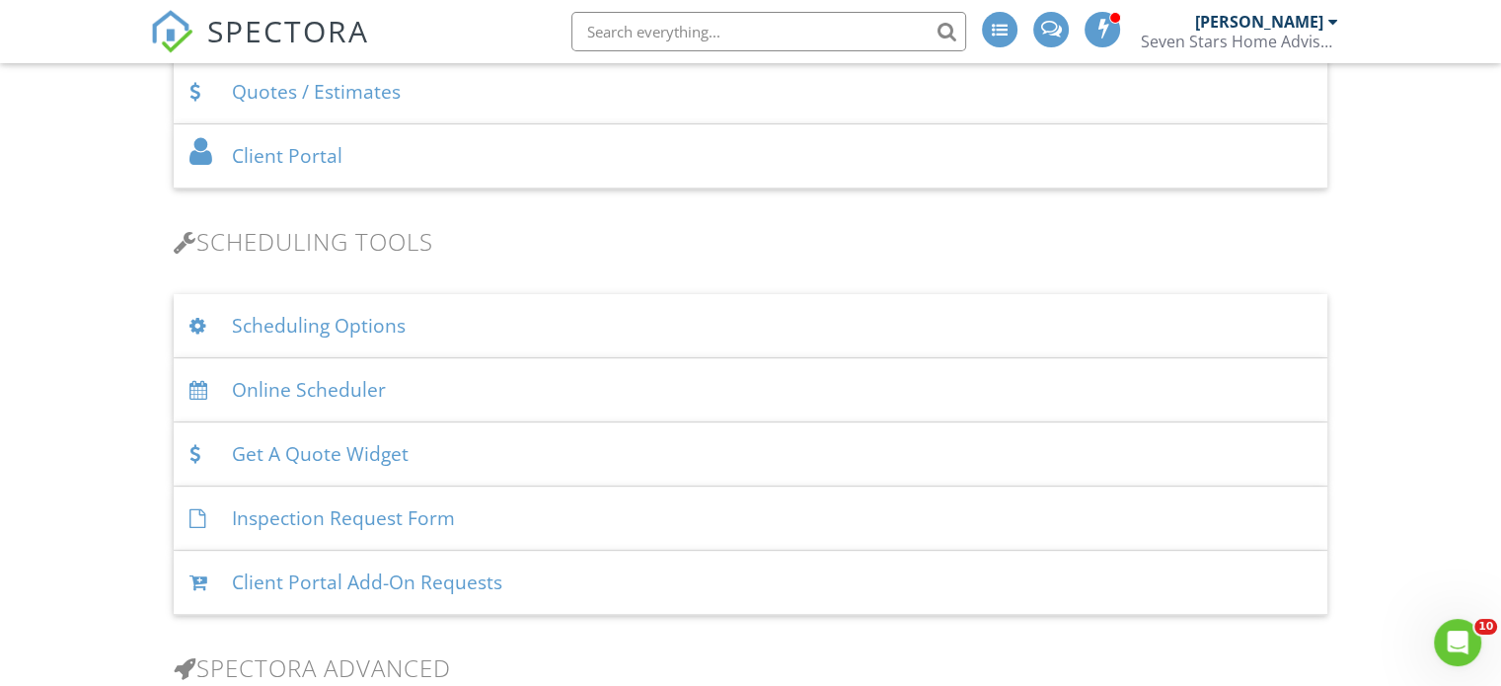
scroll to position [1184, 0]
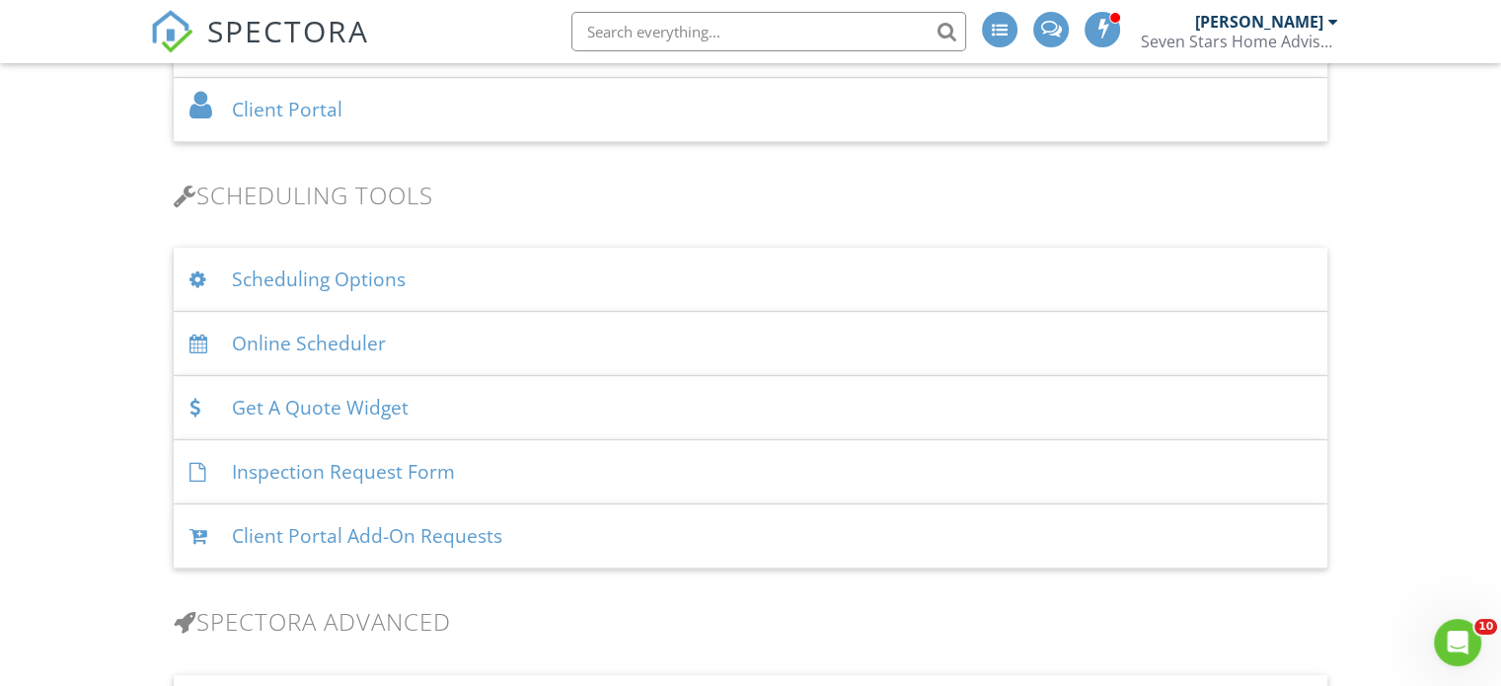
click at [548, 280] on div "Scheduling Options" at bounding box center [750, 280] width 1153 height 64
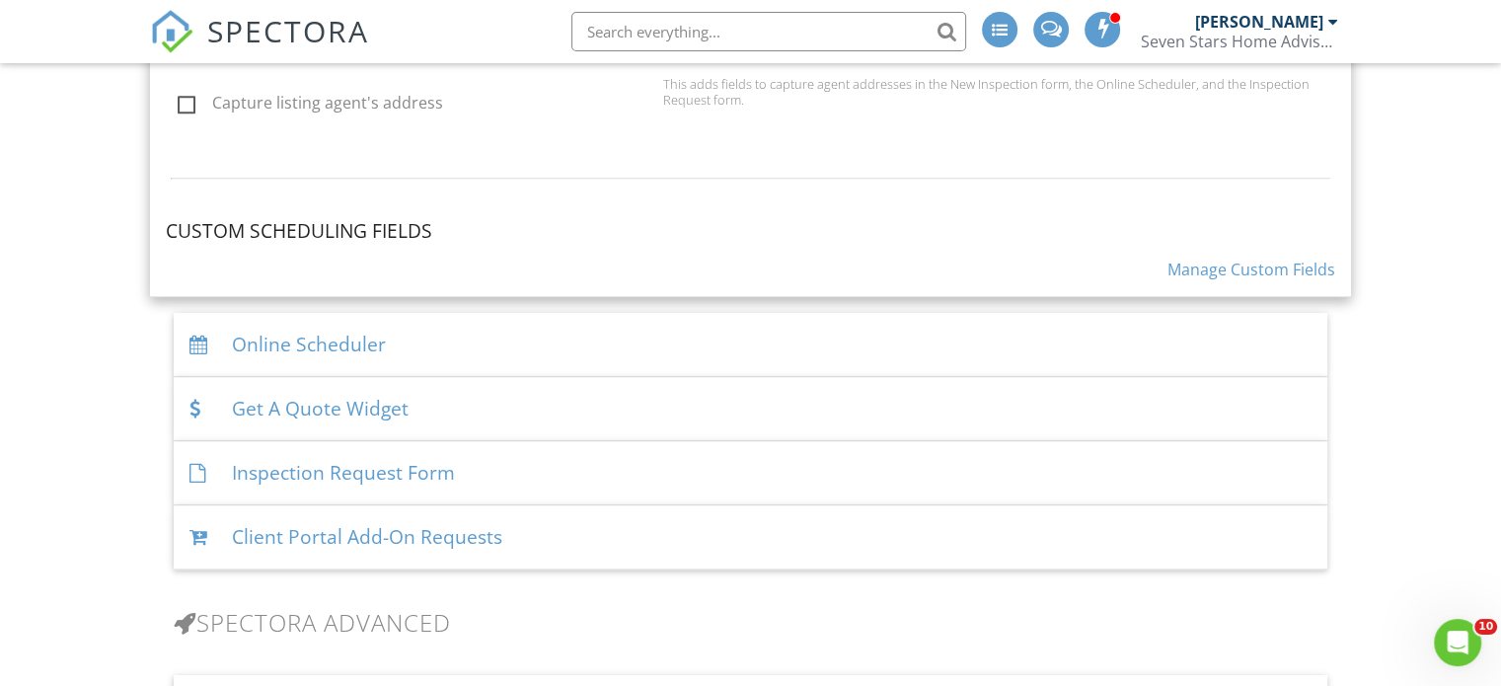
scroll to position [2072, 0]
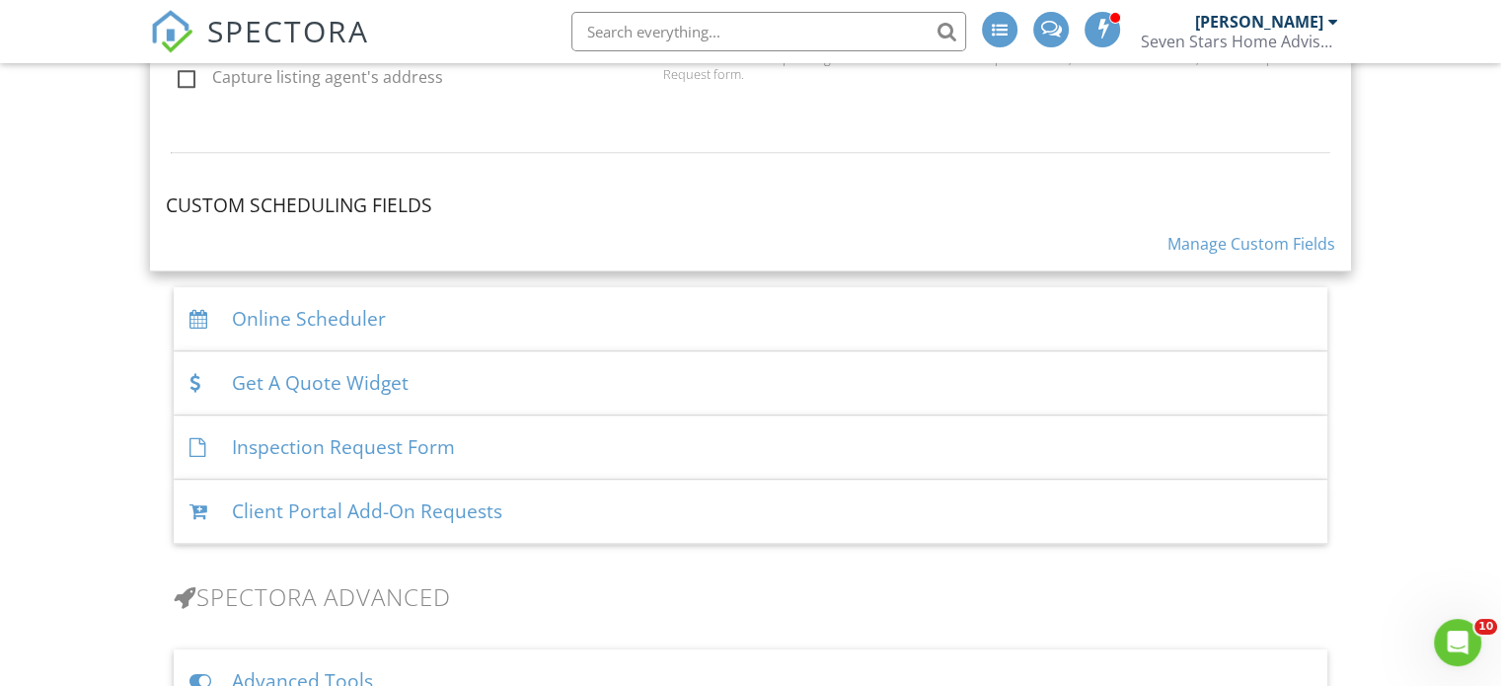
click at [1240, 233] on link "Manage Custom Fields" at bounding box center [1251, 244] width 168 height 22
